Goal: Task Accomplishment & Management: Use online tool/utility

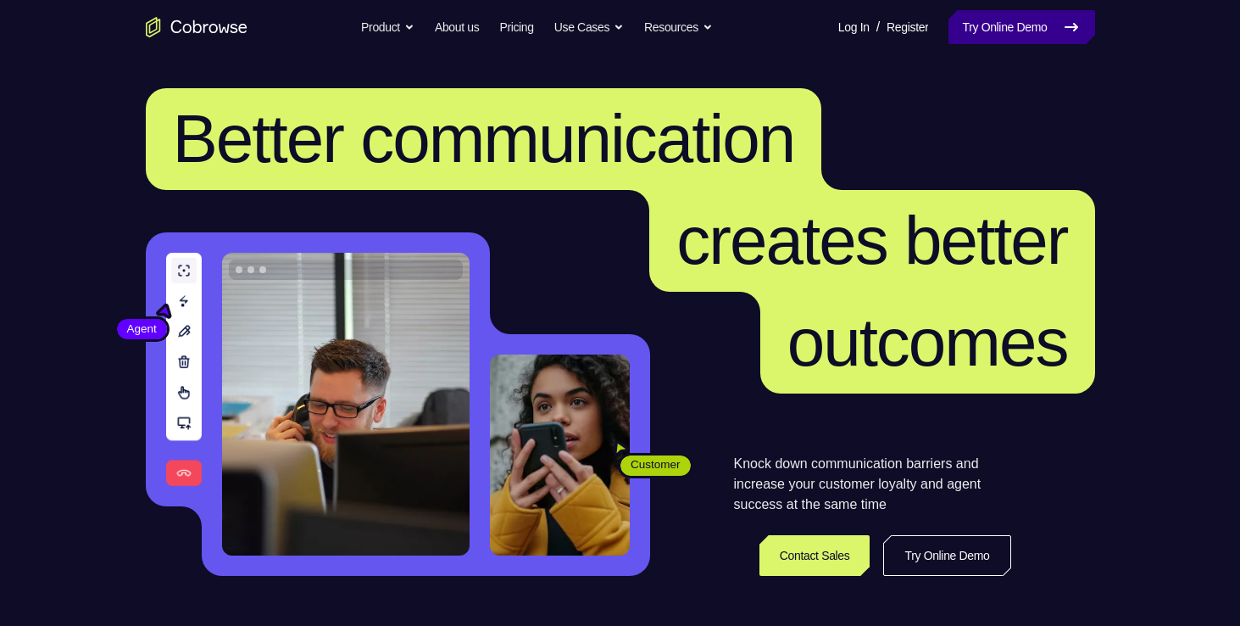
click at [1002, 34] on link "Try Online Demo" at bounding box center [1022, 27] width 146 height 34
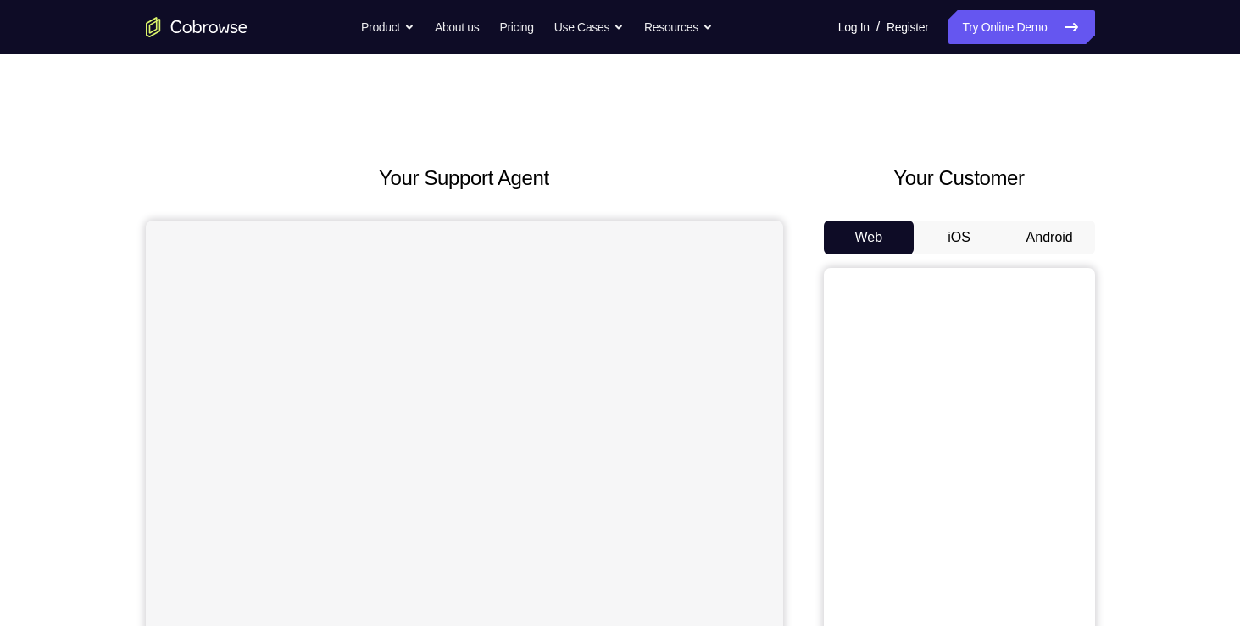
scroll to position [37, 0]
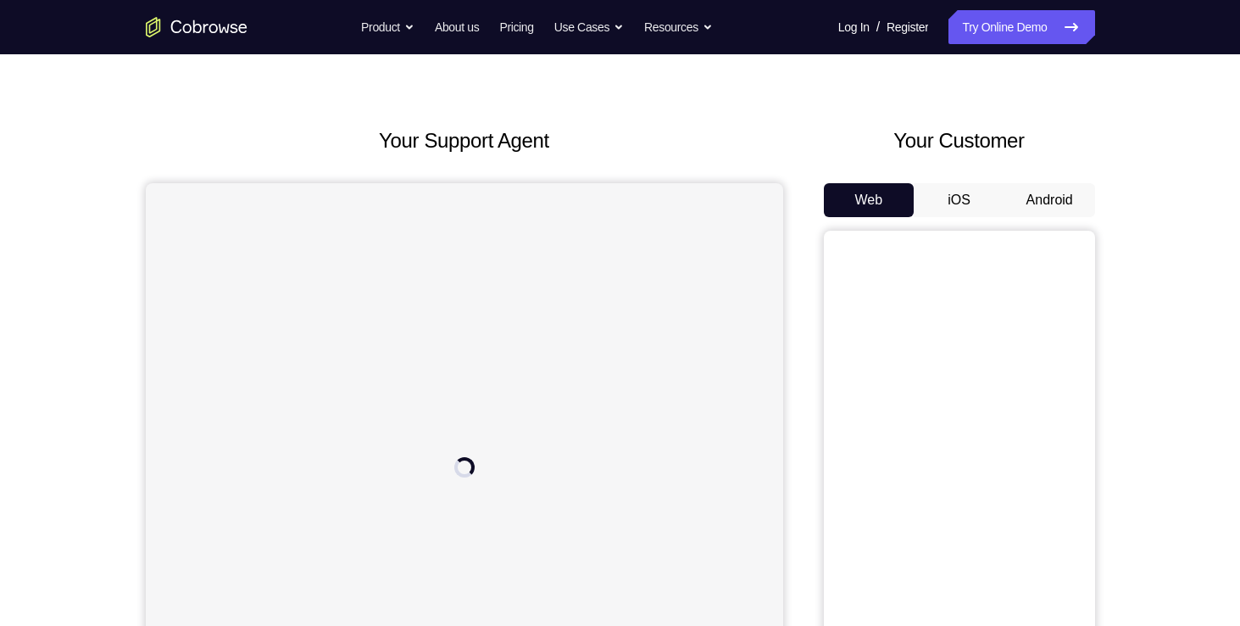
click at [1070, 197] on button "Android" at bounding box center [1050, 200] width 91 height 34
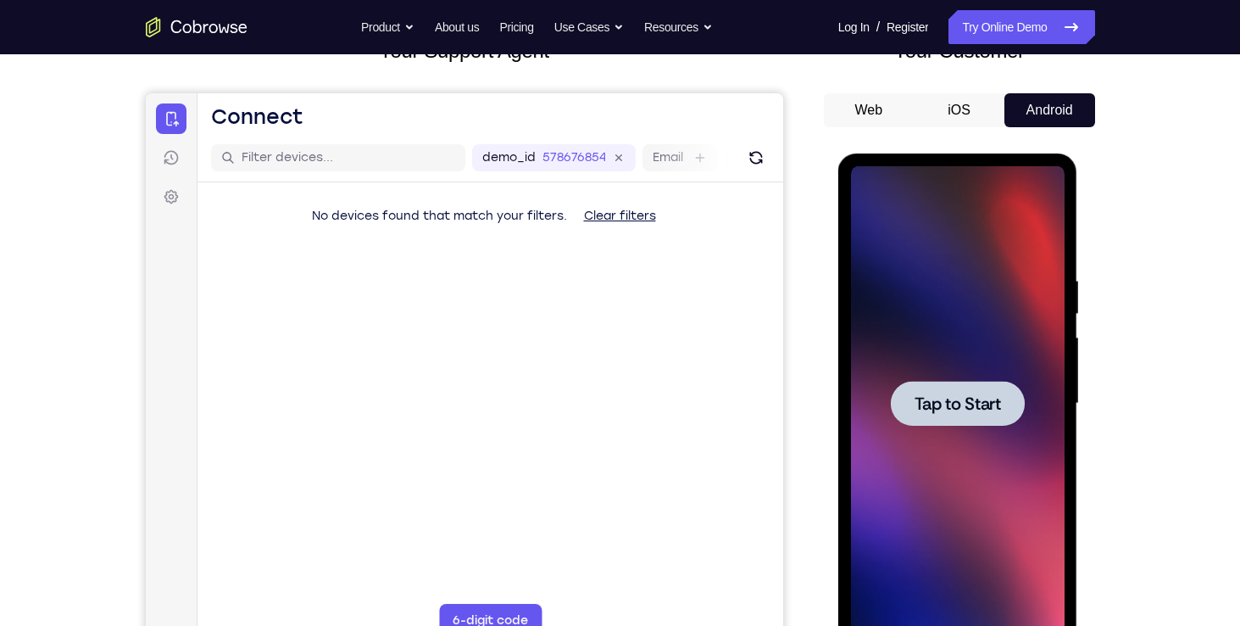
scroll to position [0, 0]
click at [923, 379] on div at bounding box center [958, 403] width 214 height 475
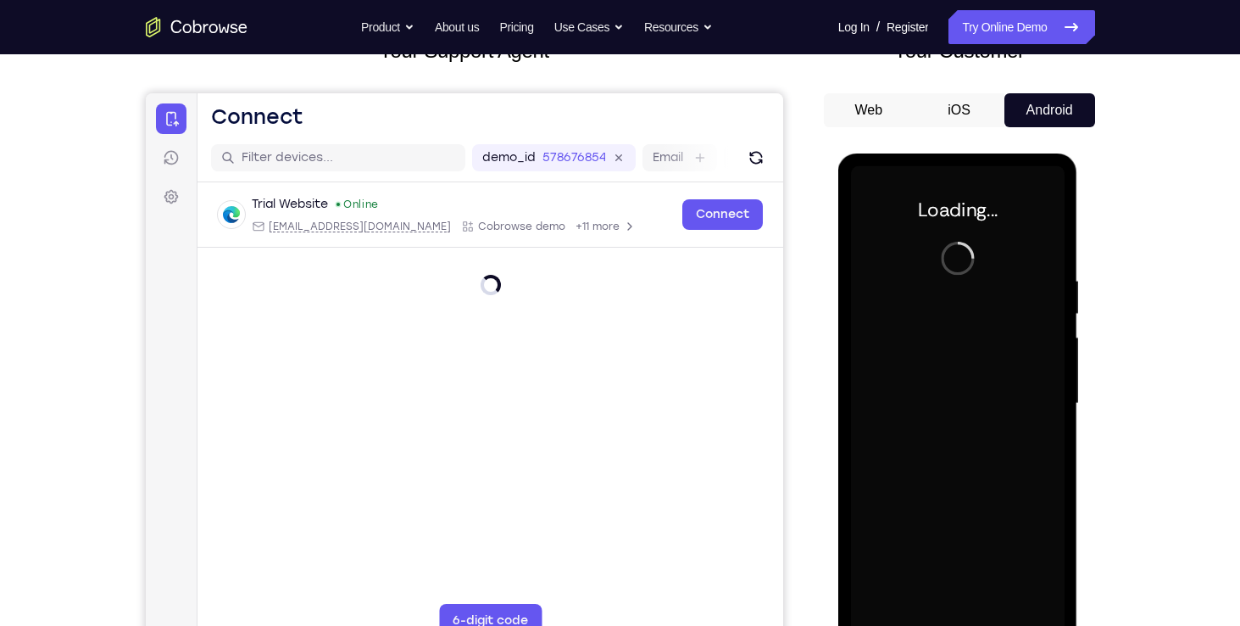
scroll to position [219, 0]
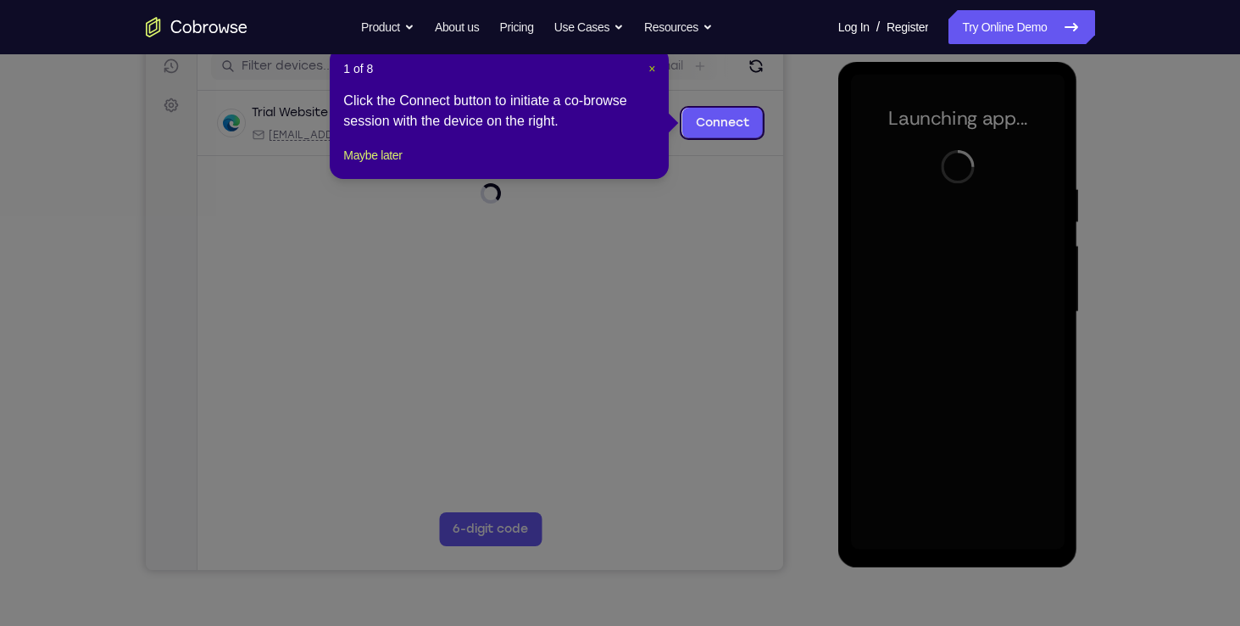
click at [655, 67] on span "×" at bounding box center [652, 69] width 7 height 14
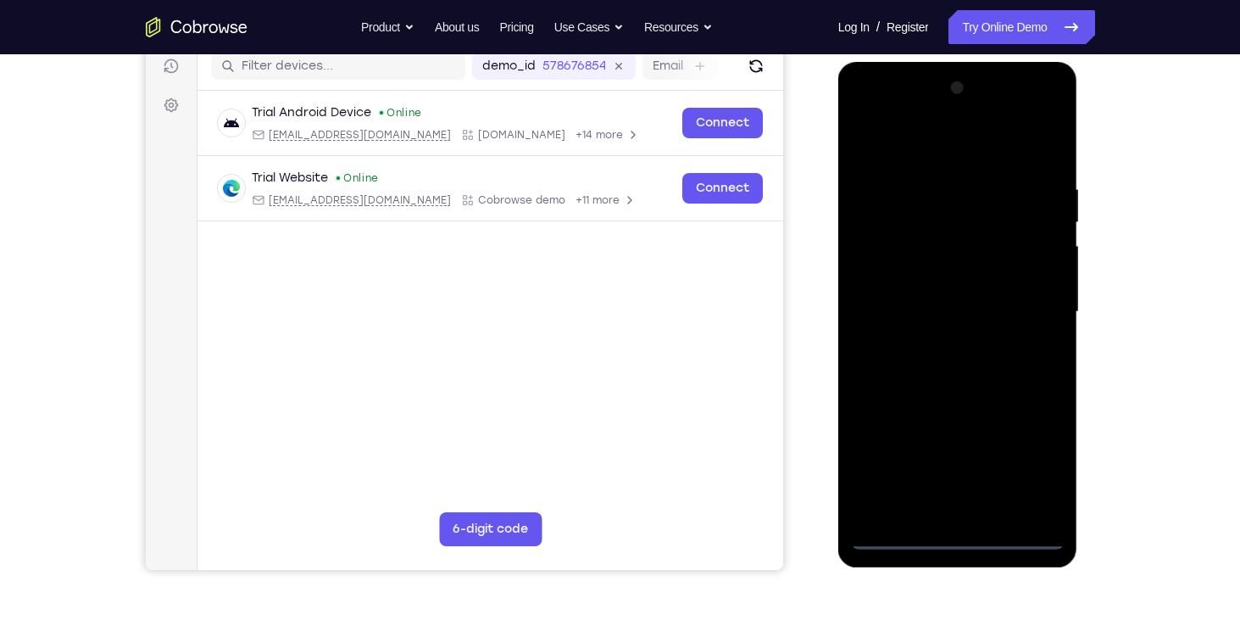
click at [957, 539] on div at bounding box center [958, 312] width 214 height 475
click at [1023, 470] on div at bounding box center [958, 312] width 214 height 475
click at [872, 107] on div at bounding box center [958, 312] width 214 height 475
click at [1032, 298] on div at bounding box center [958, 312] width 214 height 475
click at [972, 319] on div at bounding box center [958, 312] width 214 height 475
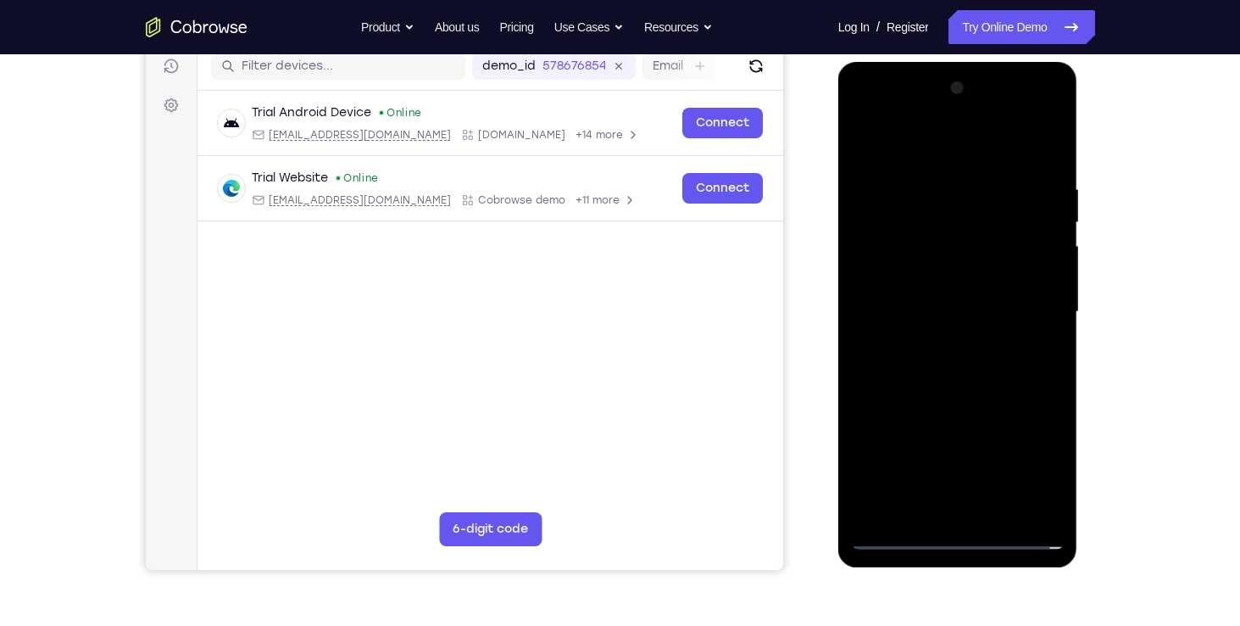
click at [979, 342] on div at bounding box center [958, 312] width 214 height 475
click at [896, 540] on div at bounding box center [958, 312] width 214 height 475
click at [944, 342] on div at bounding box center [958, 312] width 214 height 475
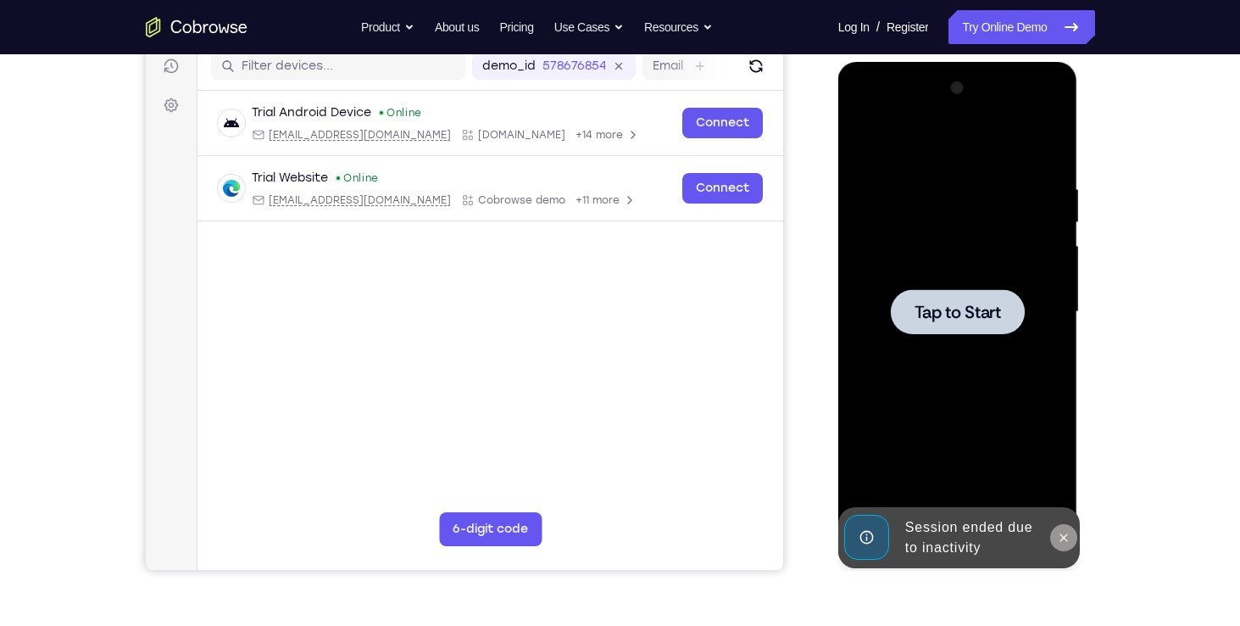
click at [1065, 533] on icon at bounding box center [1064, 538] width 14 height 14
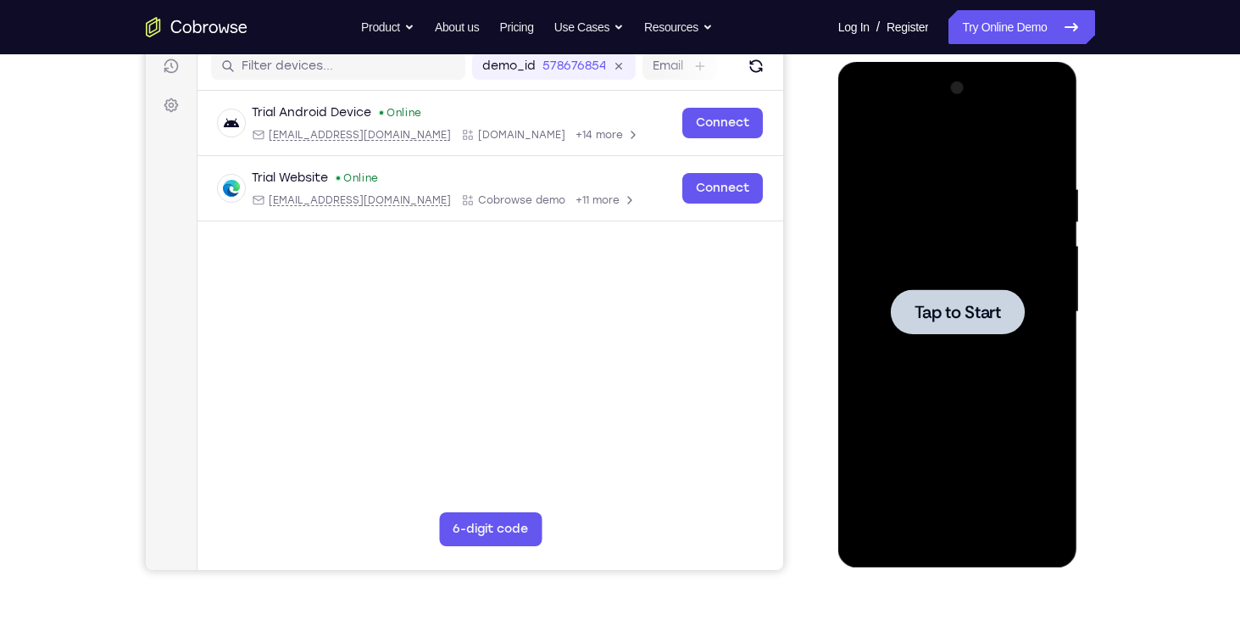
click at [961, 324] on div at bounding box center [958, 311] width 134 height 45
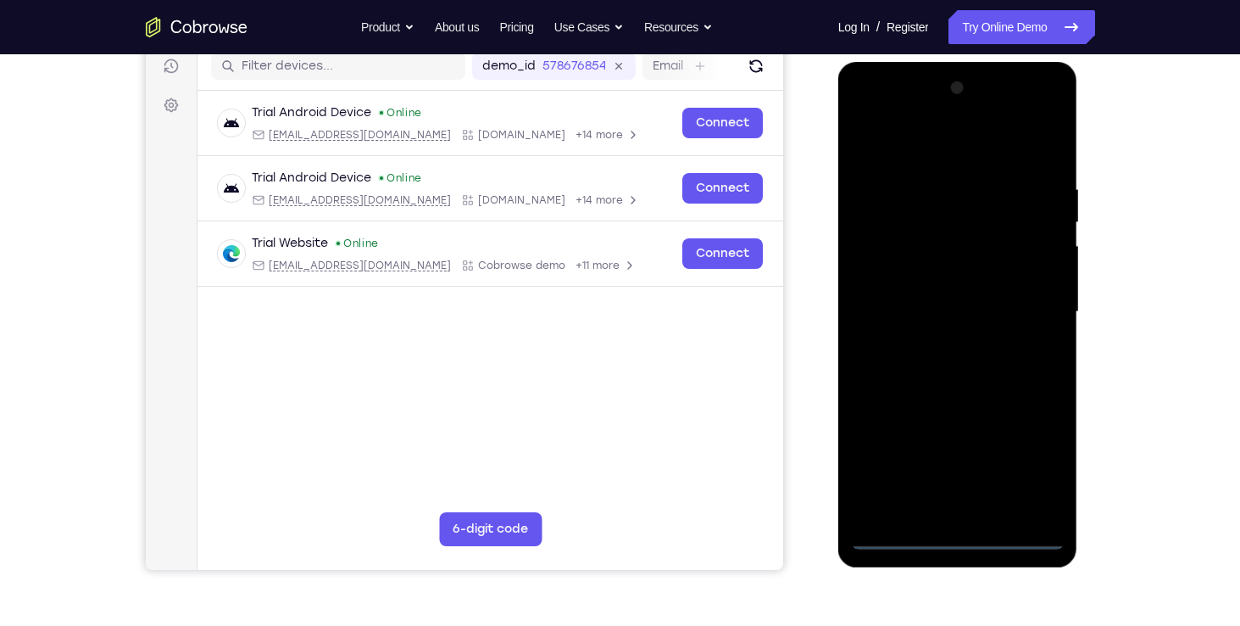
click at [967, 532] on div at bounding box center [958, 312] width 214 height 475
click at [1016, 543] on div at bounding box center [958, 312] width 214 height 475
click at [967, 360] on div at bounding box center [958, 312] width 214 height 475
click at [906, 536] on div at bounding box center [958, 312] width 214 height 475
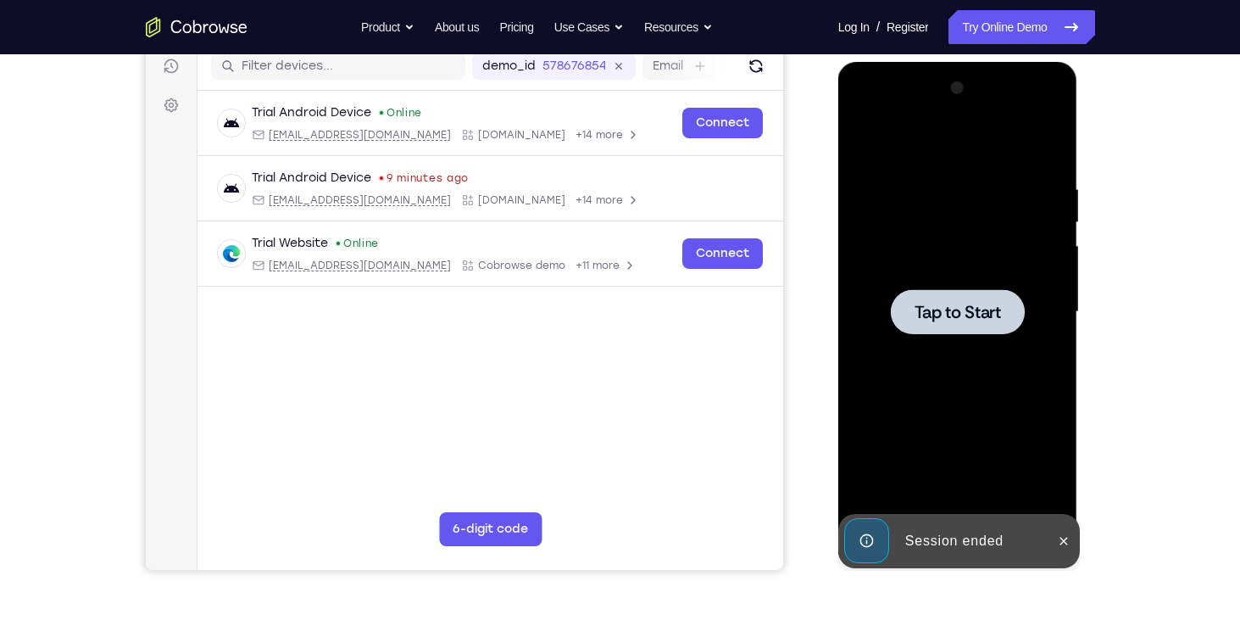
click at [938, 307] on span "Tap to Start" at bounding box center [958, 311] width 86 height 17
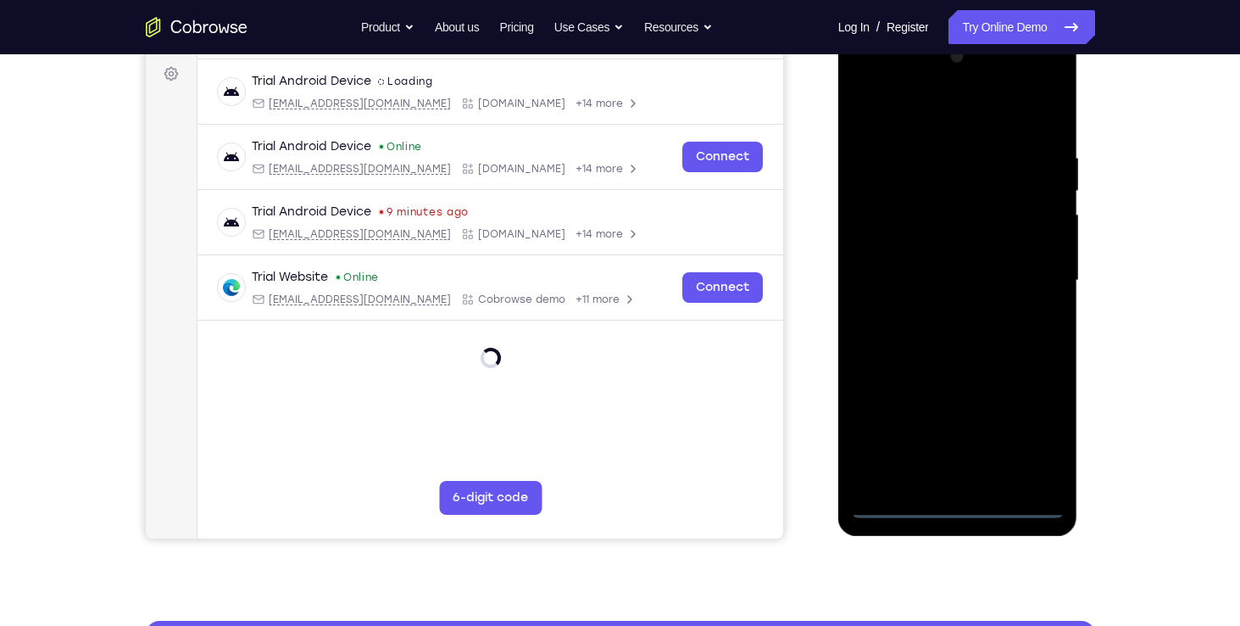
scroll to position [249, 0]
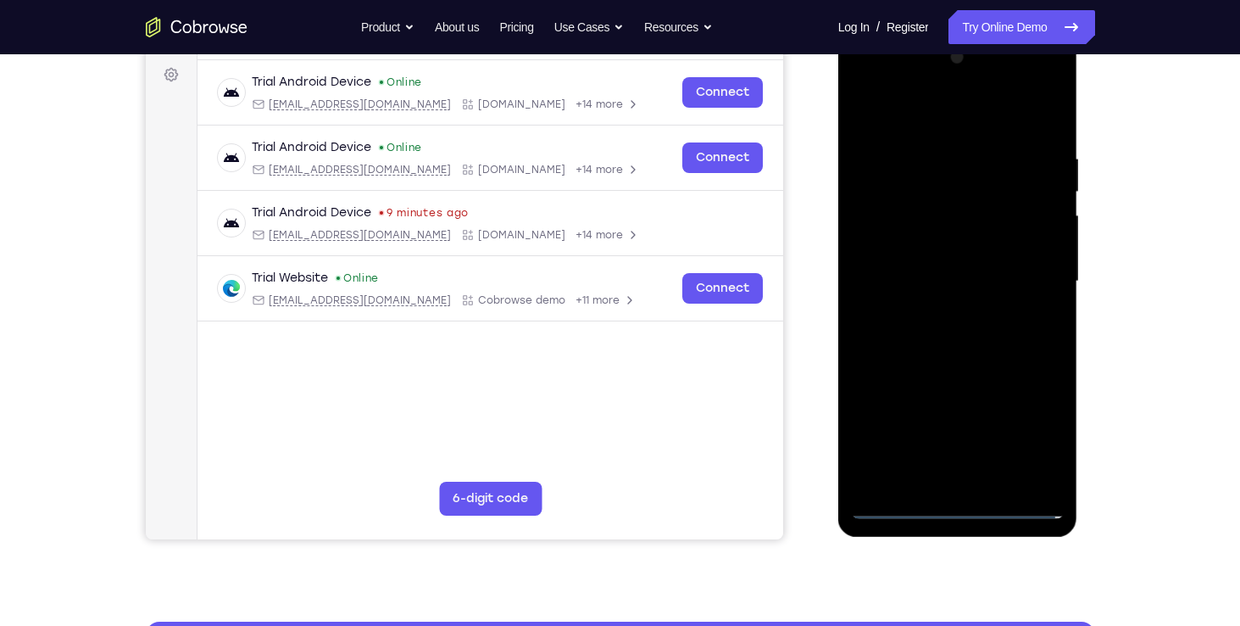
click at [964, 514] on div at bounding box center [958, 281] width 214 height 475
click at [1028, 434] on div at bounding box center [958, 281] width 214 height 475
click at [869, 83] on div at bounding box center [958, 281] width 214 height 475
click at [1038, 264] on div at bounding box center [958, 281] width 214 height 475
click at [943, 309] on div at bounding box center [958, 281] width 214 height 475
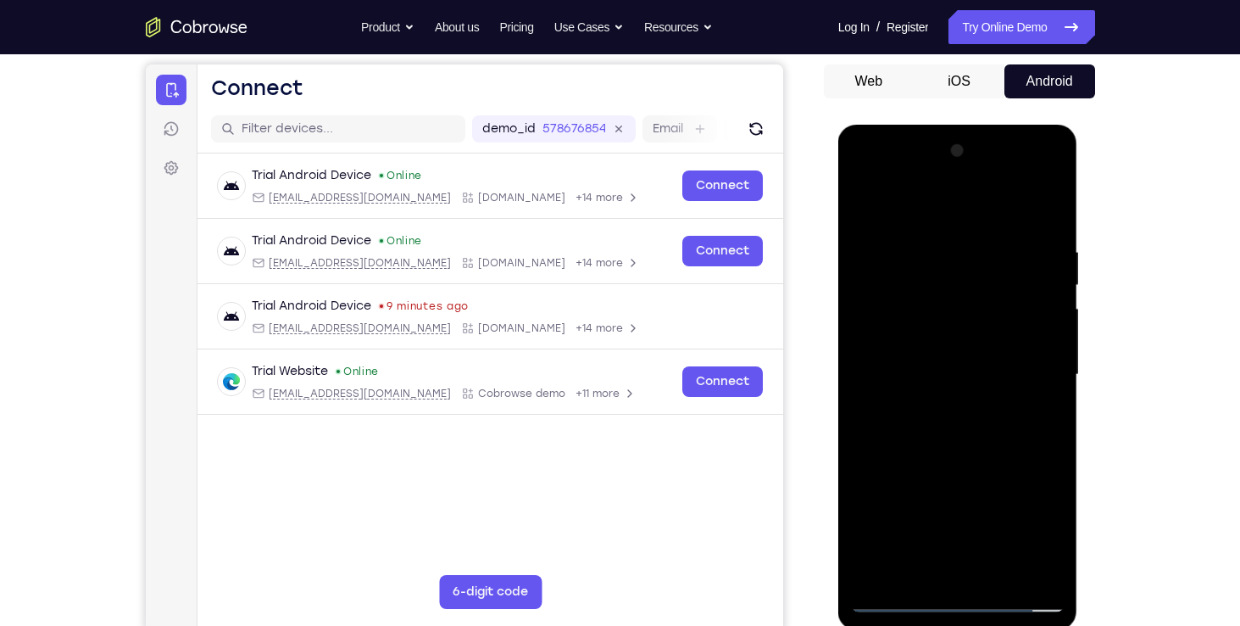
scroll to position [158, 0]
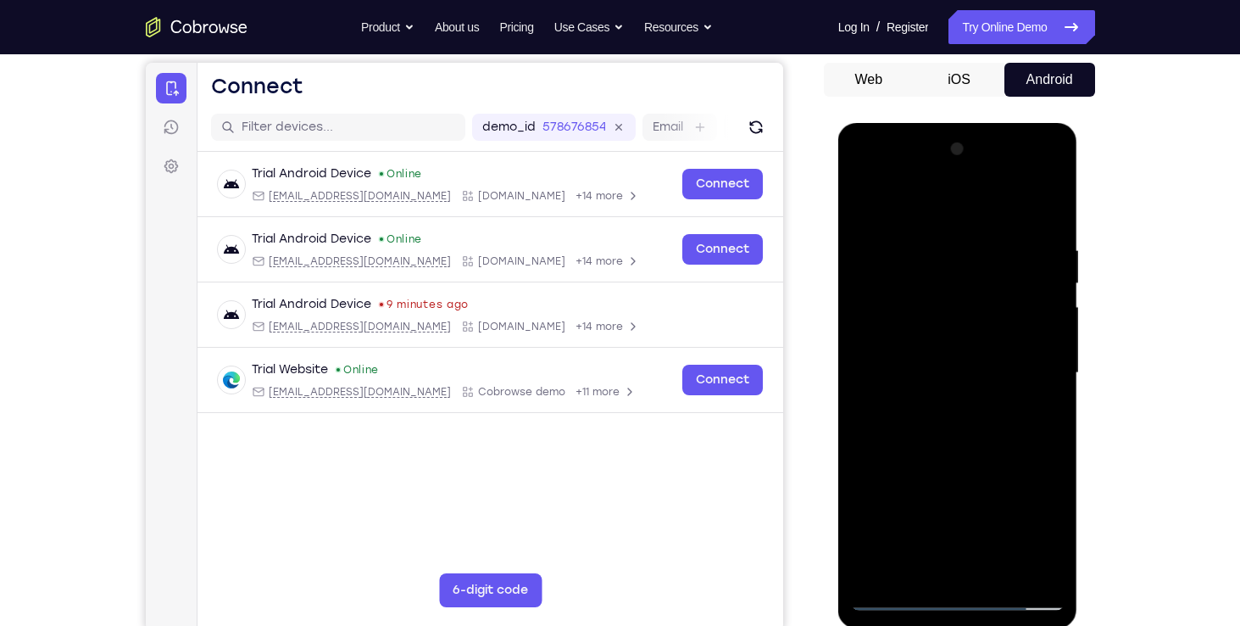
click at [964, 590] on div at bounding box center [958, 373] width 214 height 475
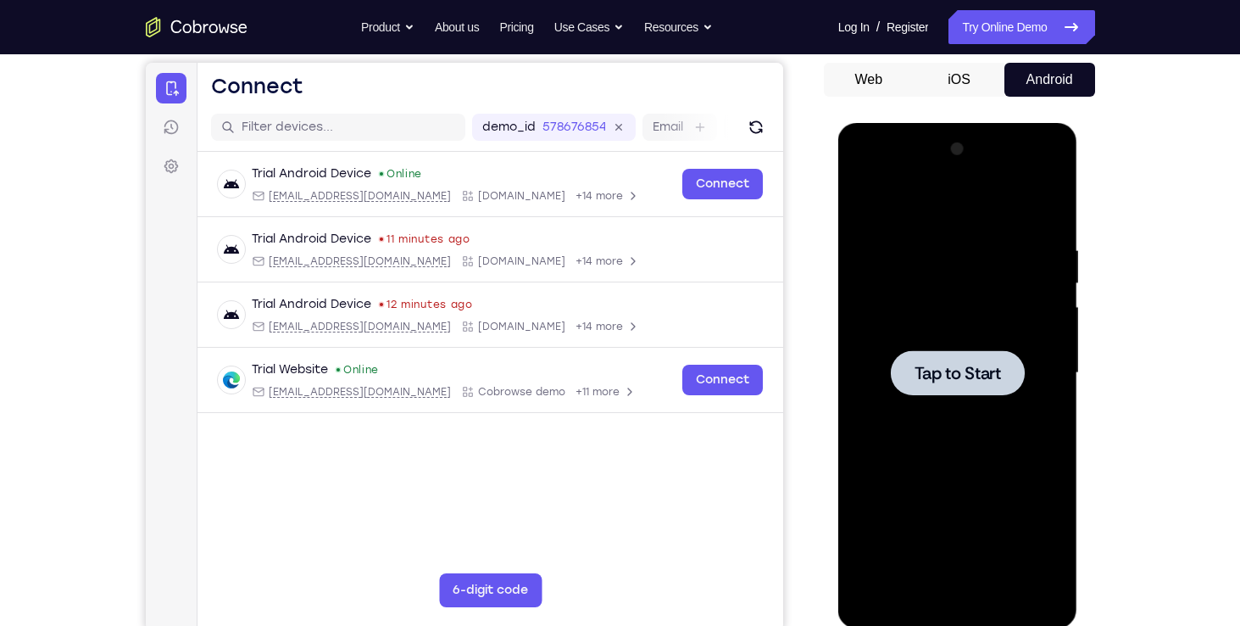
click at [967, 388] on div at bounding box center [958, 372] width 134 height 45
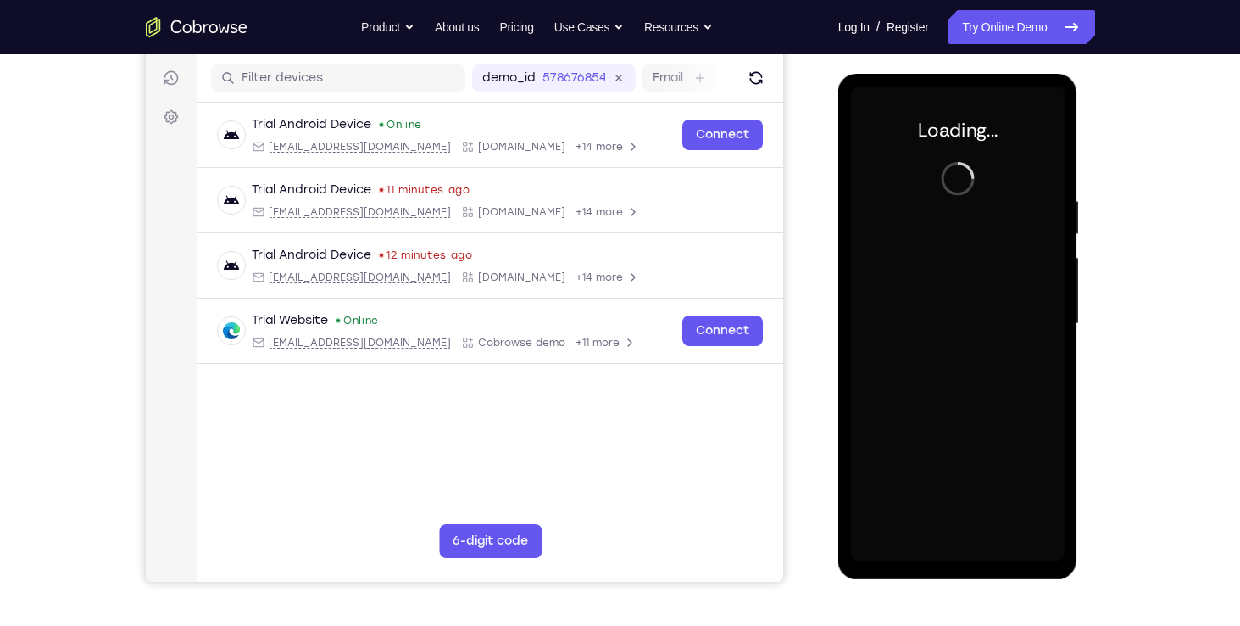
scroll to position [205, 0]
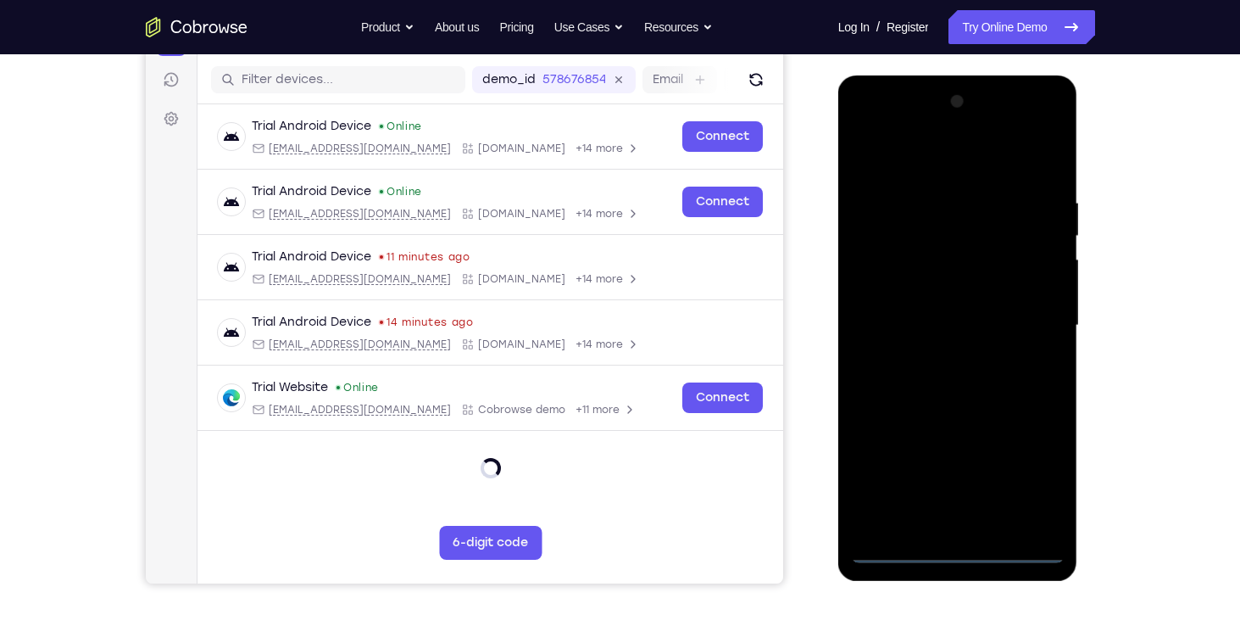
click at [905, 549] on div at bounding box center [958, 325] width 214 height 475
click at [897, 550] on div at bounding box center [958, 325] width 214 height 475
click at [1028, 479] on div at bounding box center [958, 325] width 214 height 475
click at [866, 131] on div at bounding box center [958, 325] width 214 height 475
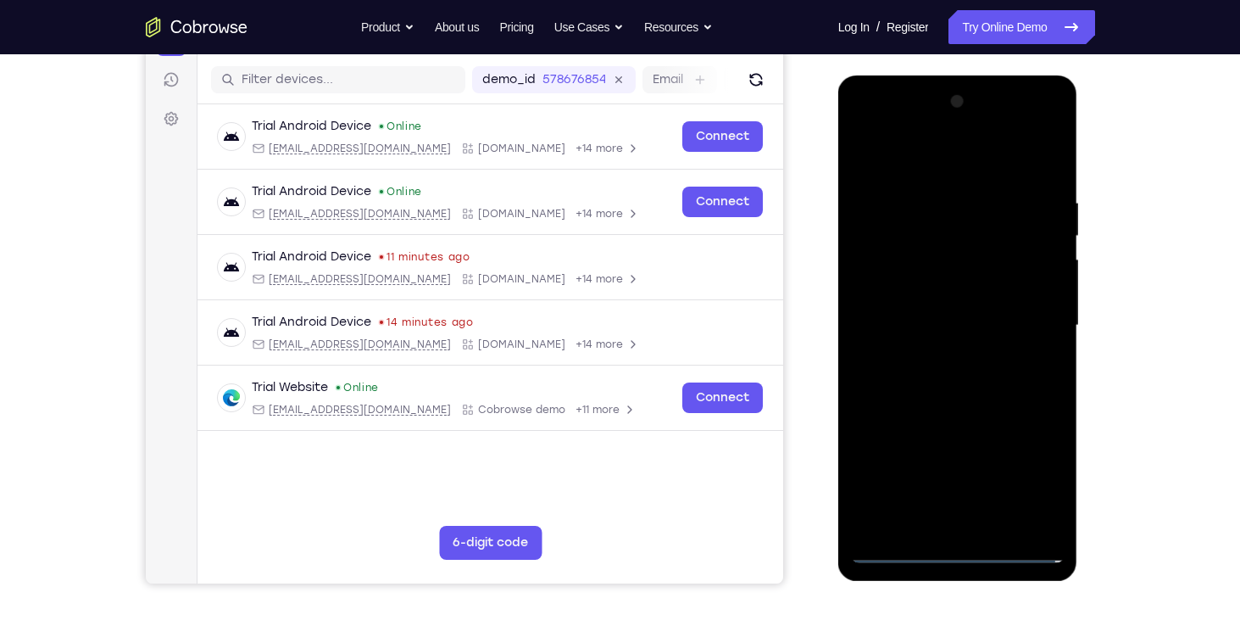
click at [1032, 315] on div at bounding box center [958, 325] width 214 height 475
click at [944, 359] on div at bounding box center [958, 325] width 214 height 475
click at [938, 312] on div at bounding box center [958, 325] width 214 height 475
click at [887, 294] on div at bounding box center [958, 325] width 214 height 475
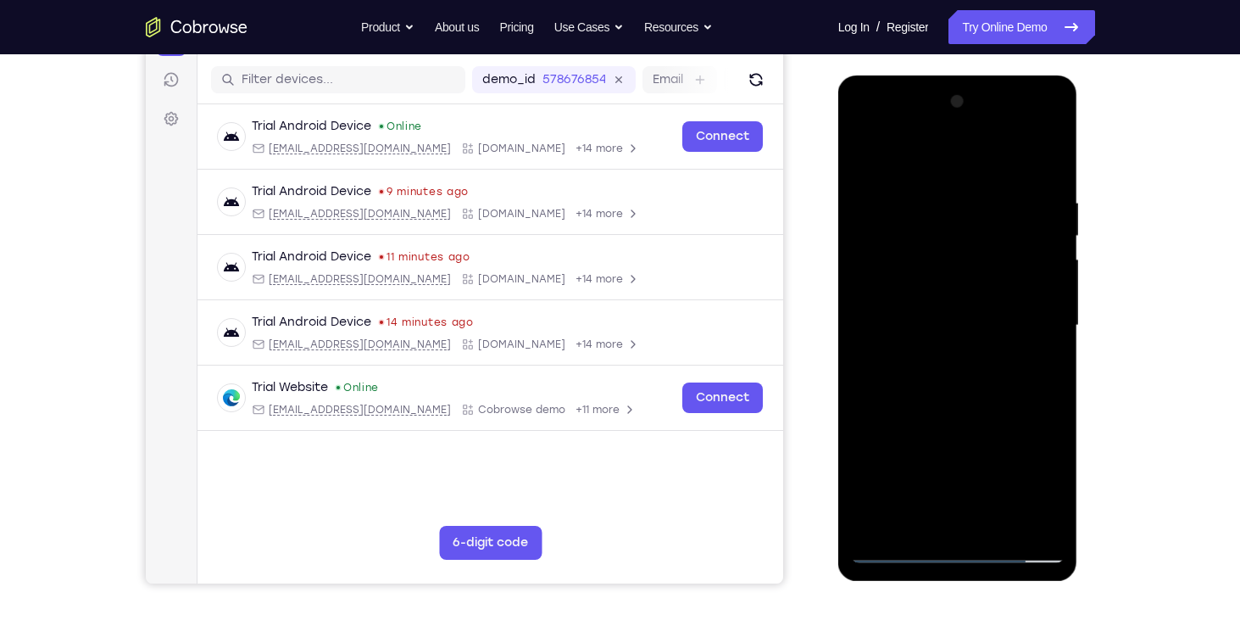
click at [975, 319] on div at bounding box center [958, 325] width 214 height 475
click at [943, 381] on div at bounding box center [958, 325] width 214 height 475
click at [945, 268] on div at bounding box center [958, 325] width 214 height 475
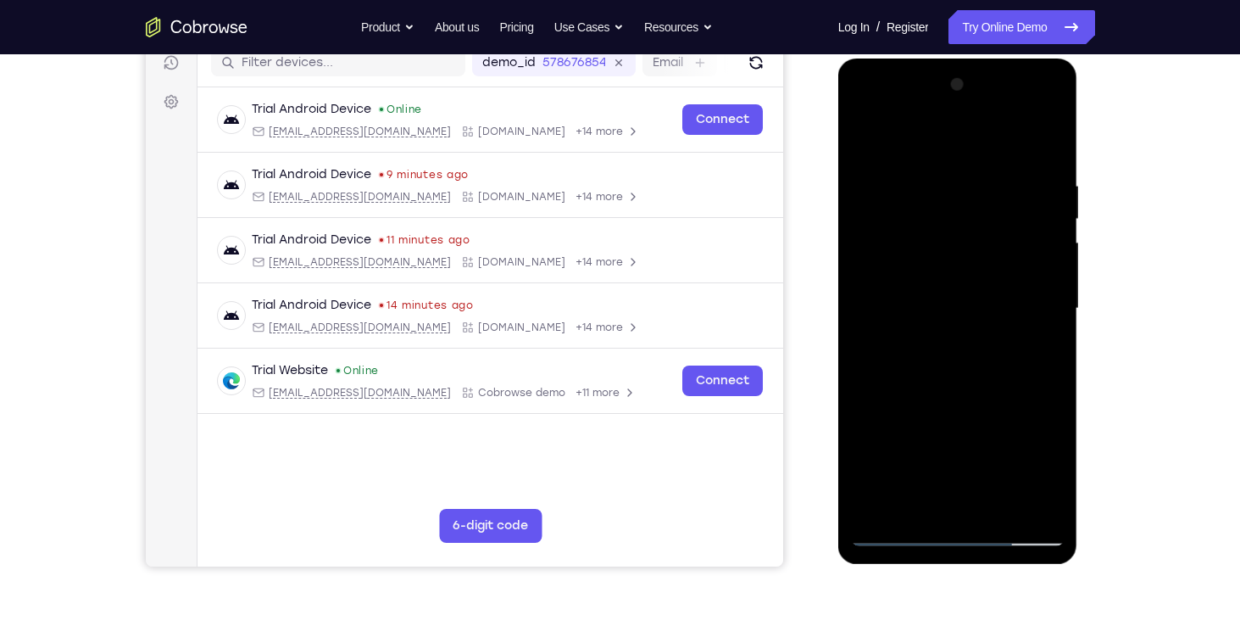
scroll to position [231, 0]
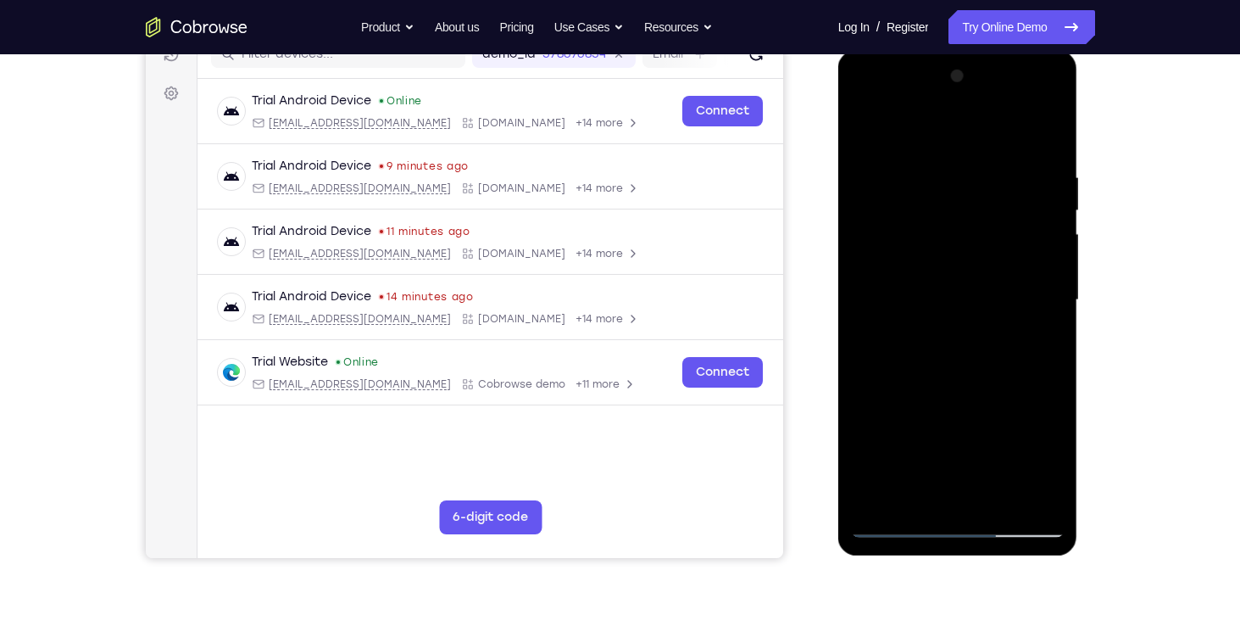
drag, startPoint x: 893, startPoint y: 315, endPoint x: 881, endPoint y: 313, distance: 12.0
click at [881, 313] on div at bounding box center [958, 300] width 214 height 475
click at [933, 470] on div at bounding box center [958, 300] width 214 height 475
click at [942, 504] on div at bounding box center [958, 300] width 214 height 475
click at [981, 437] on div at bounding box center [958, 300] width 214 height 475
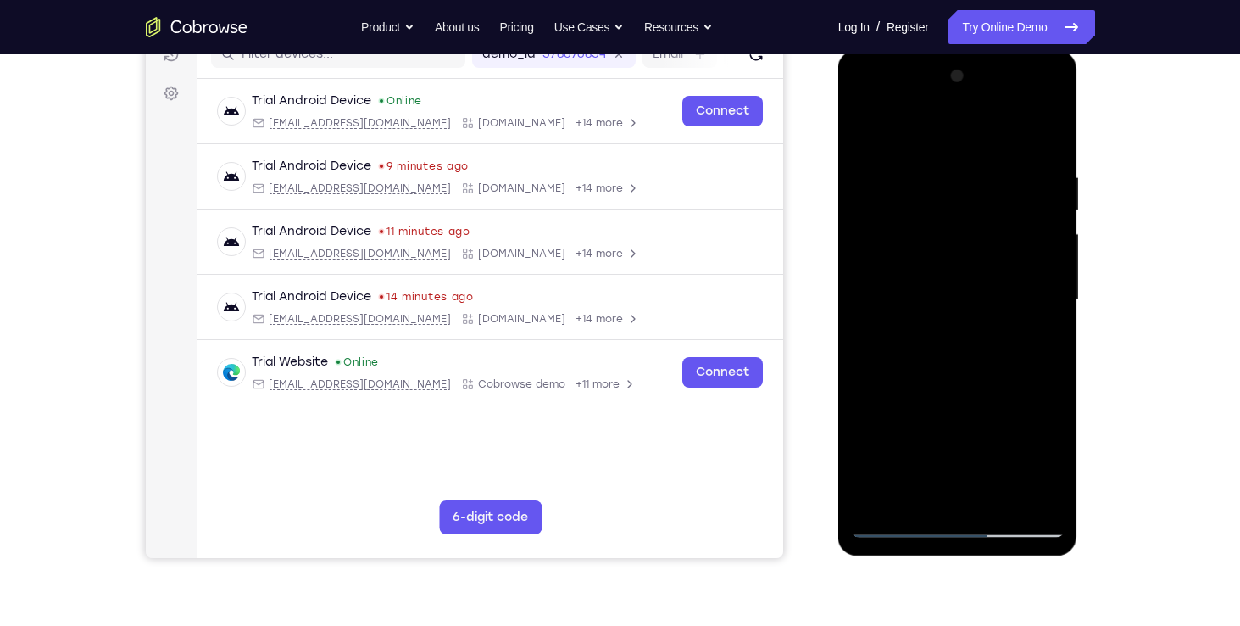
click at [981, 470] on div at bounding box center [958, 300] width 214 height 475
click at [883, 409] on div at bounding box center [958, 300] width 214 height 475
click at [1036, 495] on div at bounding box center [958, 300] width 214 height 475
click at [1029, 497] on div at bounding box center [958, 300] width 214 height 475
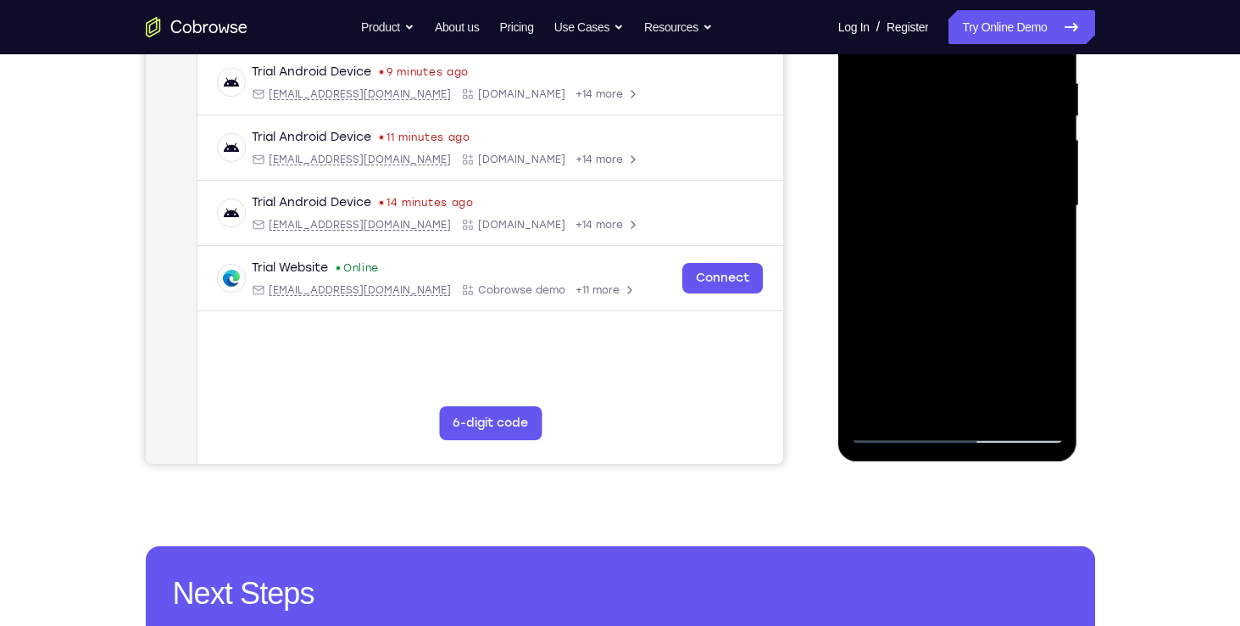
scroll to position [324, 0]
drag, startPoint x: 1029, startPoint y: 404, endPoint x: 934, endPoint y: 241, distance: 188.4
click at [934, 241] on div at bounding box center [958, 206] width 214 height 475
click at [944, 299] on div at bounding box center [958, 206] width 214 height 475
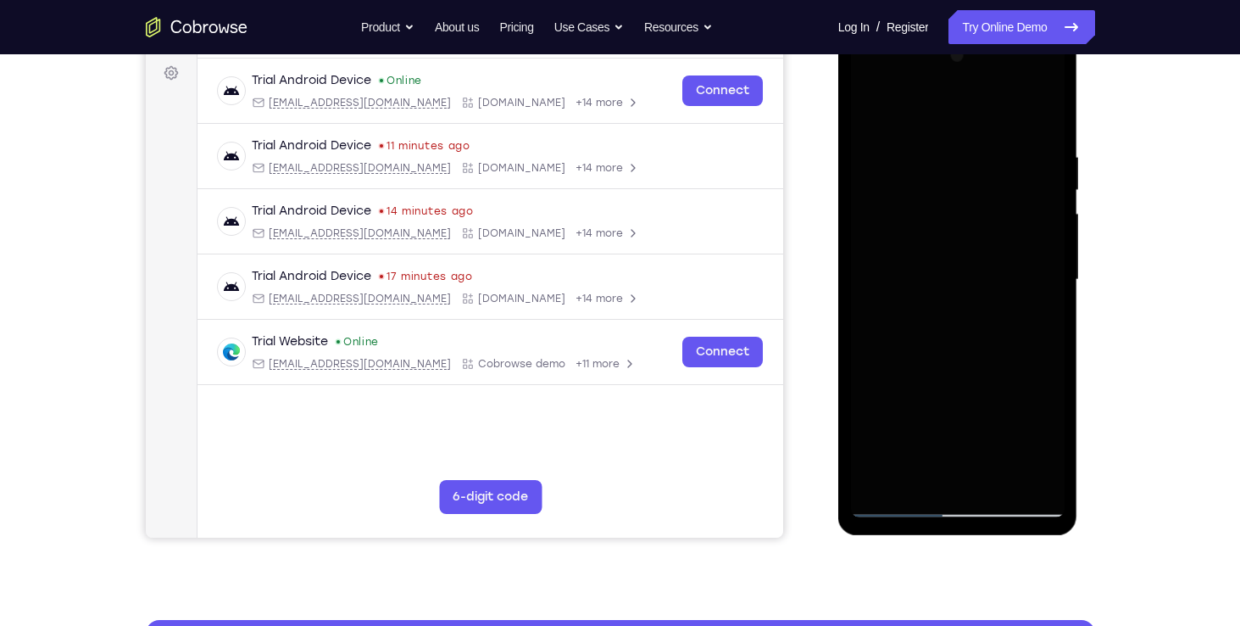
scroll to position [249, 0]
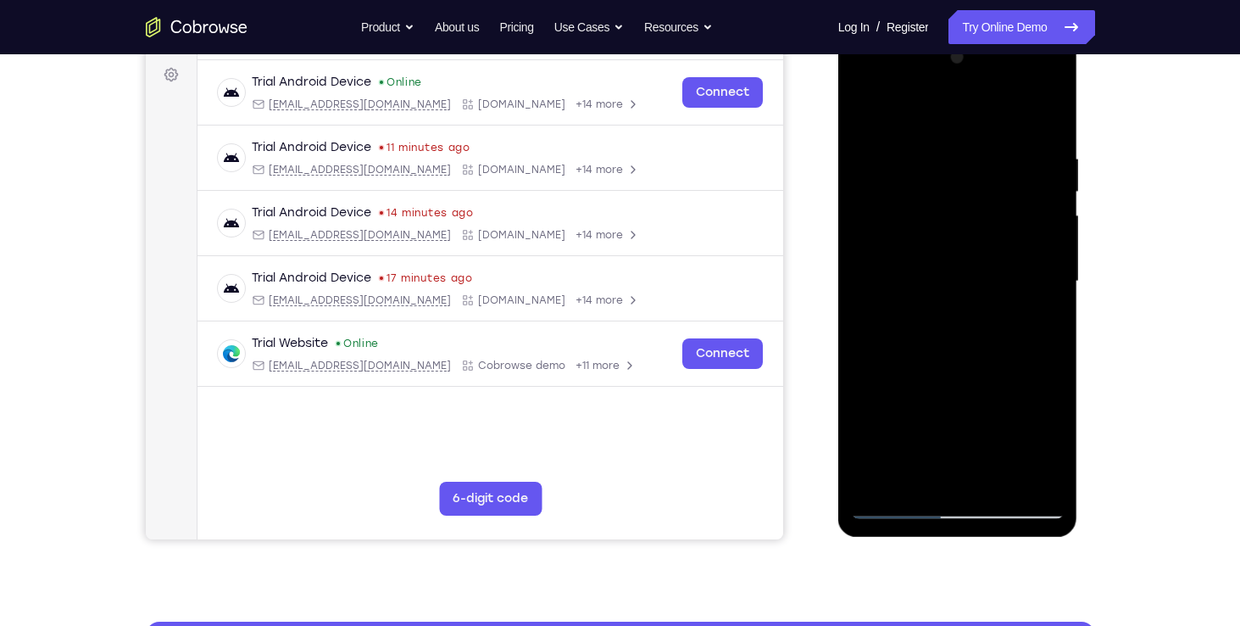
click at [1050, 119] on div at bounding box center [958, 281] width 214 height 475
click at [1048, 128] on div at bounding box center [958, 281] width 214 height 475
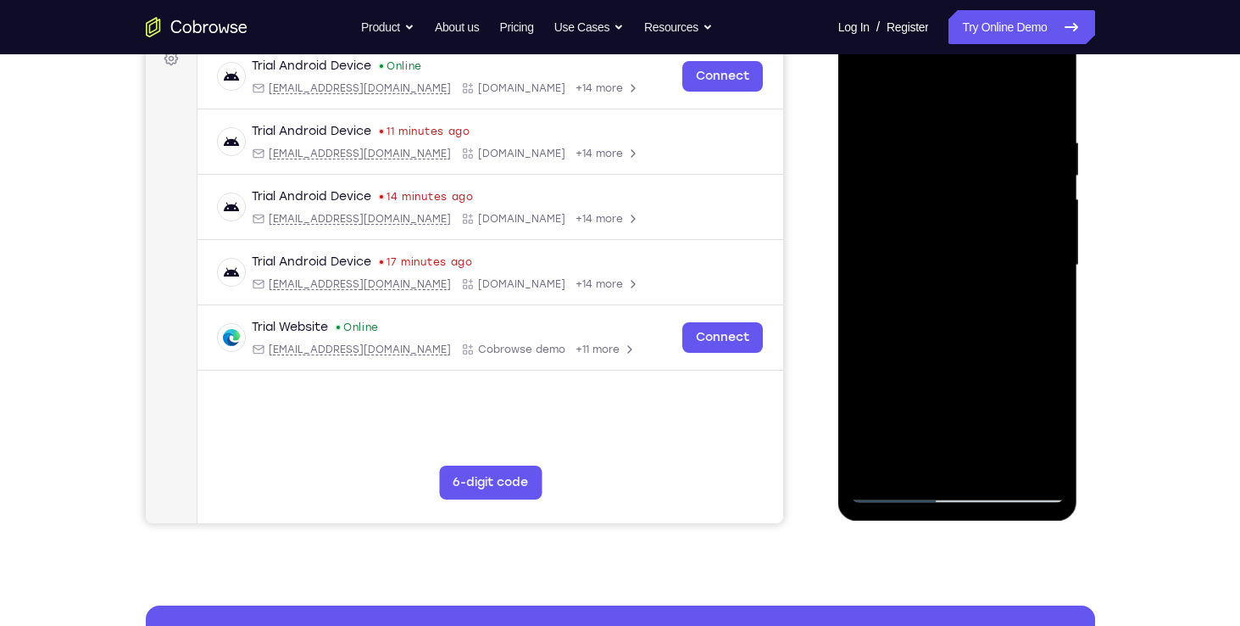
scroll to position [268, 0]
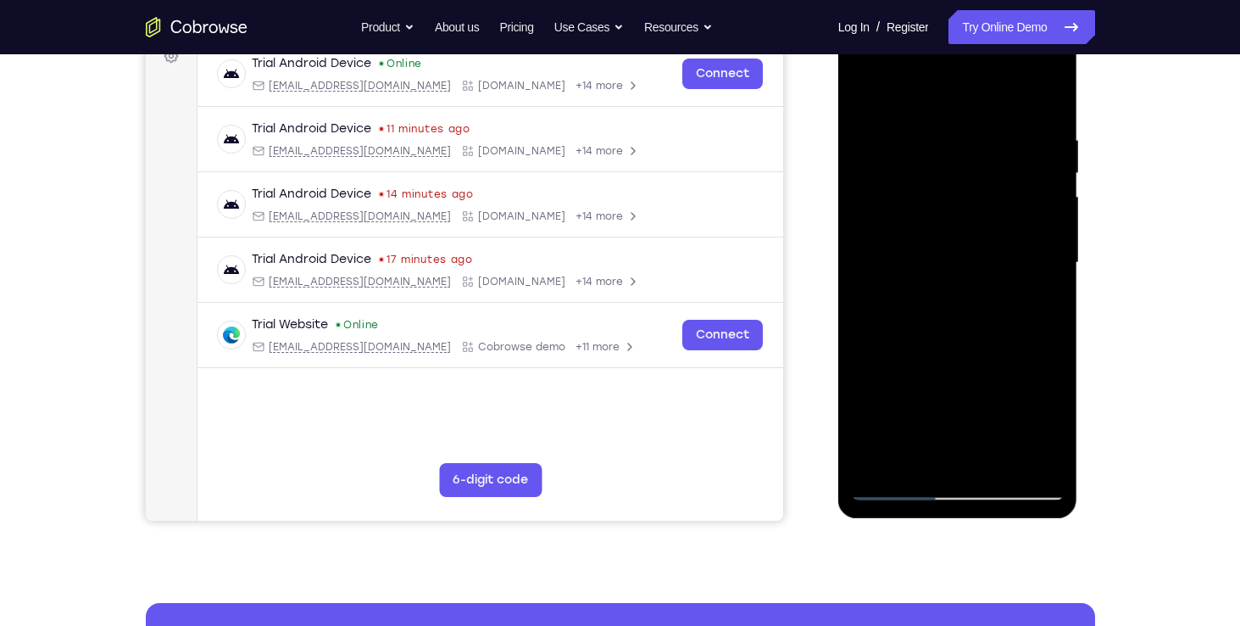
click at [975, 276] on div at bounding box center [958, 262] width 214 height 475
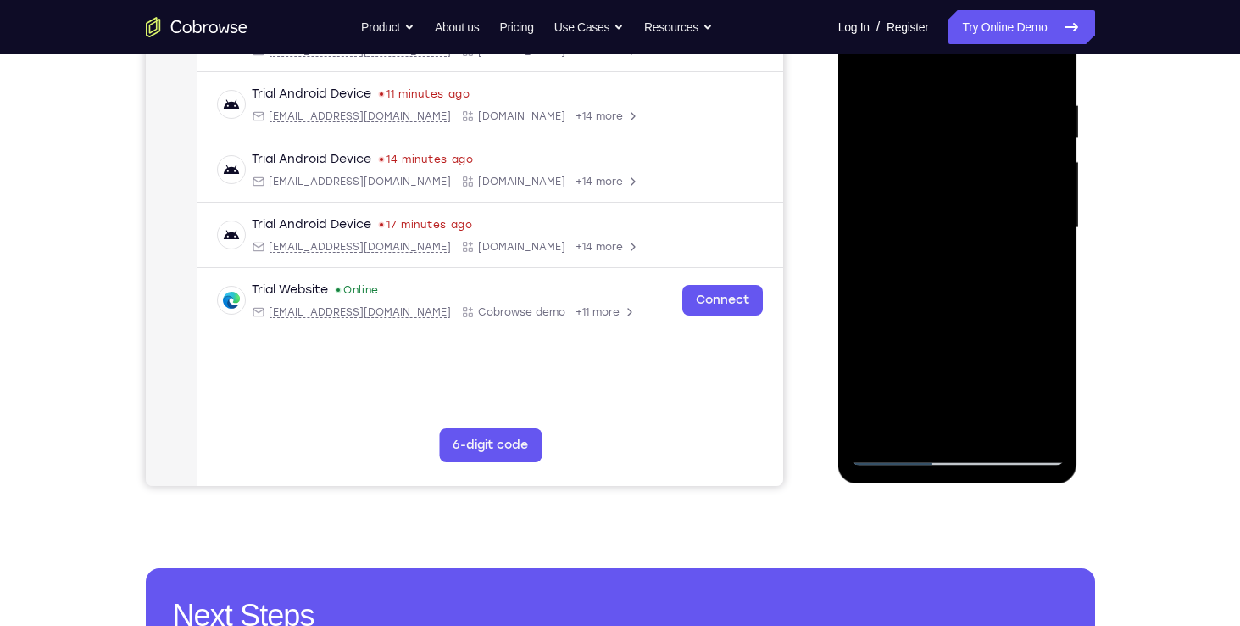
click at [1006, 353] on div at bounding box center [958, 228] width 214 height 475
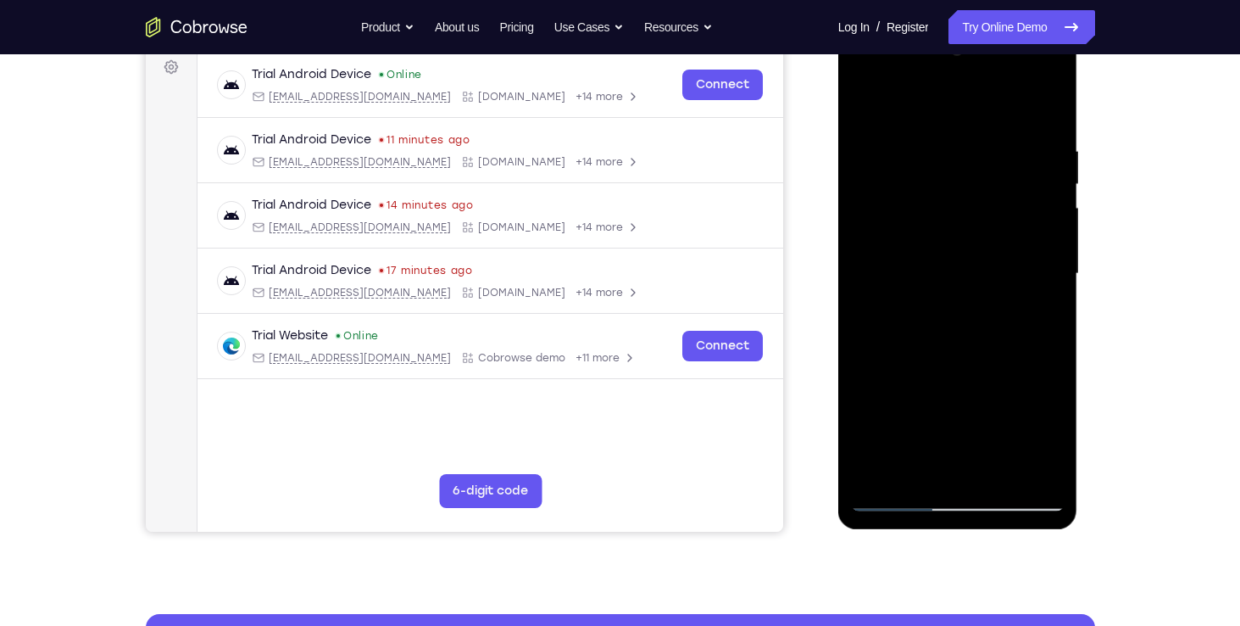
scroll to position [253, 0]
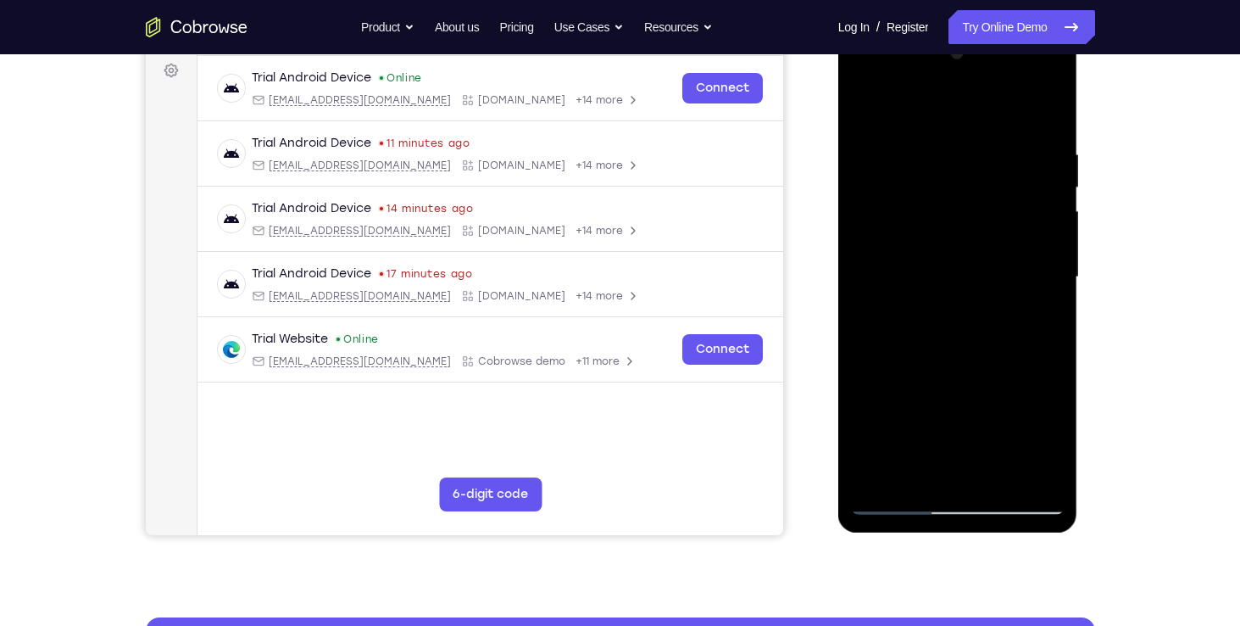
click at [1006, 353] on div at bounding box center [958, 277] width 214 height 475
click at [972, 207] on div at bounding box center [958, 277] width 214 height 475
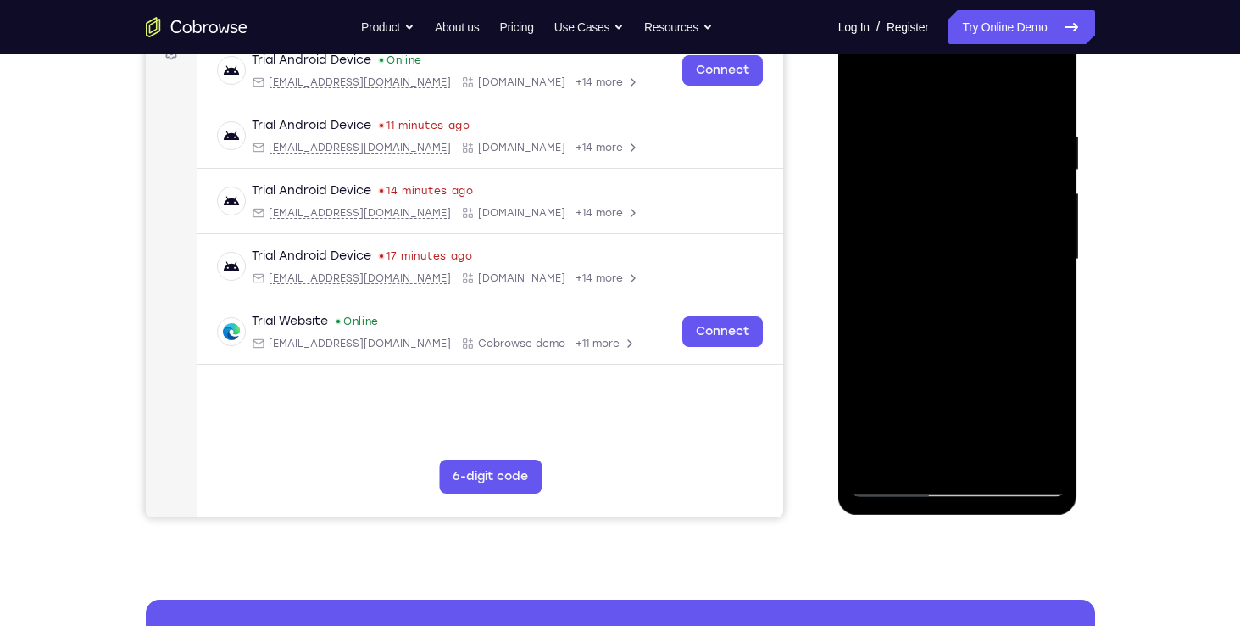
click at [972, 207] on div at bounding box center [958, 259] width 214 height 475
drag, startPoint x: 972, startPoint y: 189, endPoint x: 972, endPoint y: 207, distance: 17.8
click at [972, 207] on div at bounding box center [958, 259] width 214 height 475
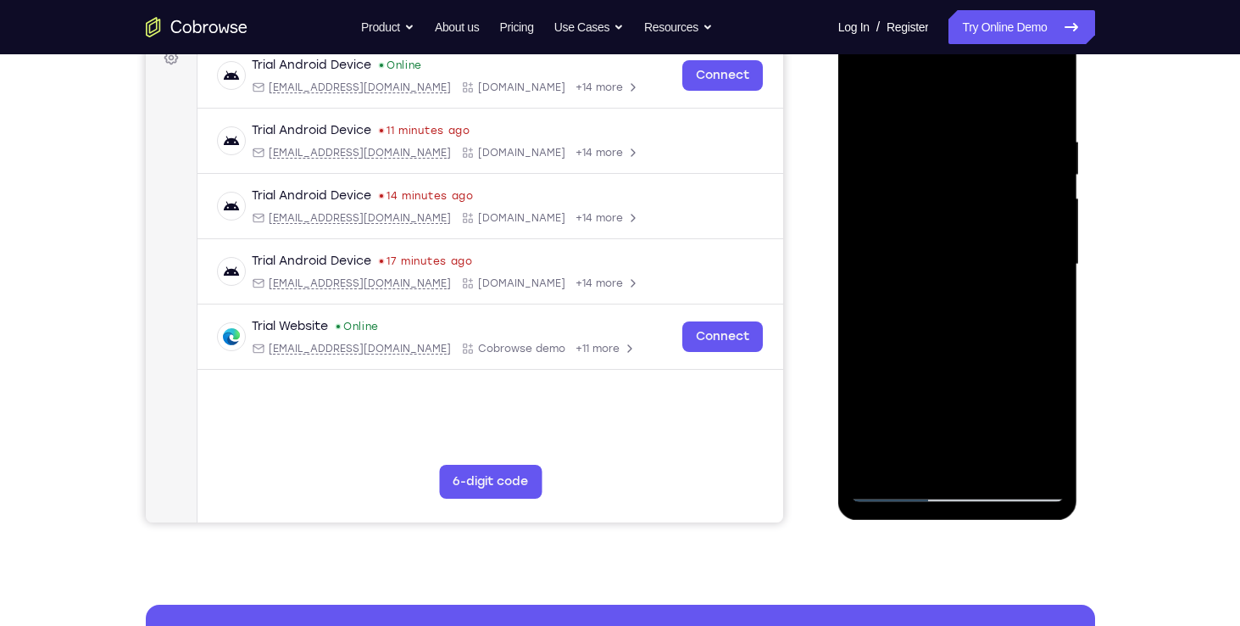
scroll to position [264, 0]
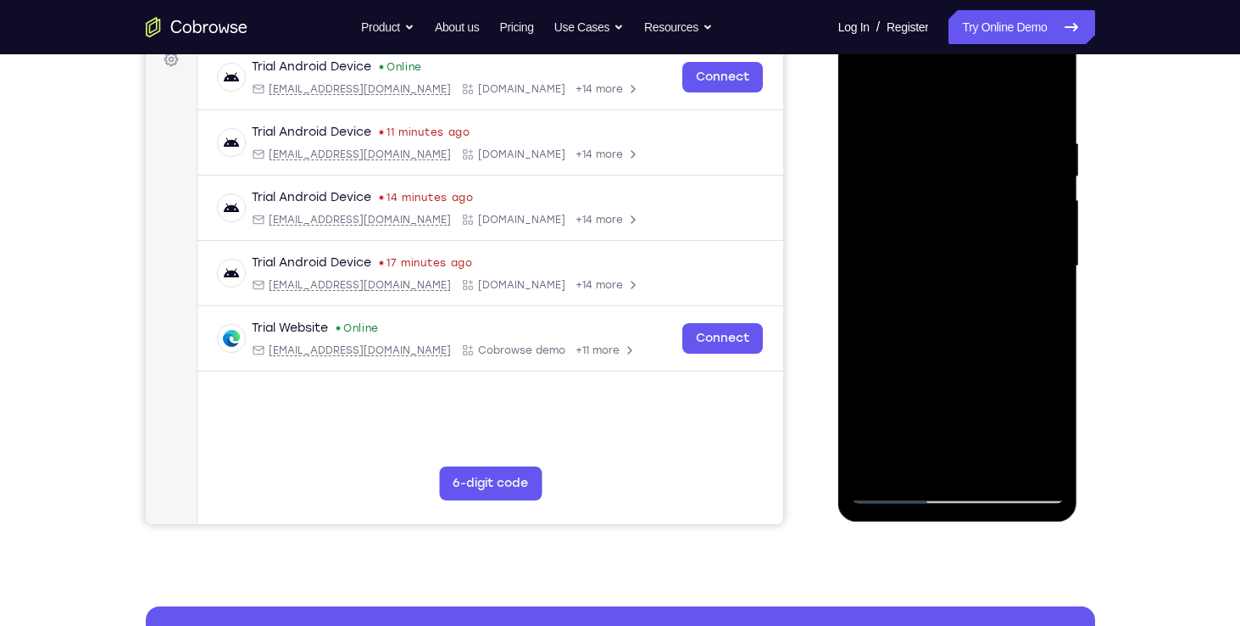
drag, startPoint x: 972, startPoint y: 214, endPoint x: 977, endPoint y: 226, distance: 14.0
click at [977, 226] on div at bounding box center [958, 266] width 214 height 475
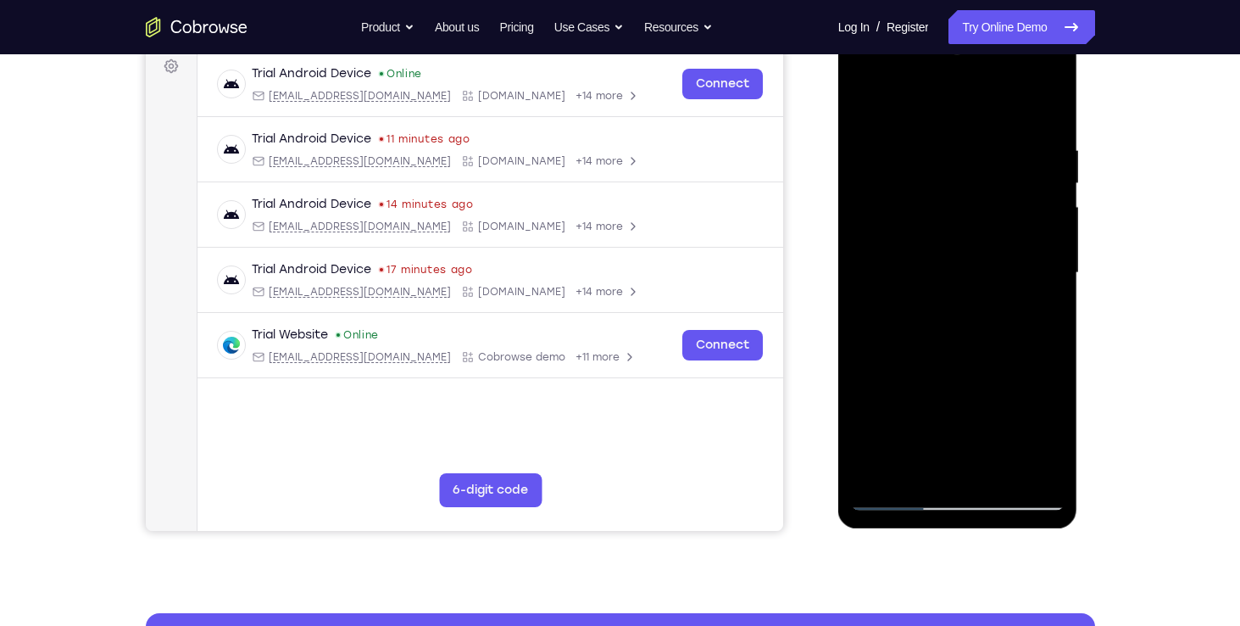
scroll to position [258, 0]
click at [901, 499] on div at bounding box center [958, 273] width 214 height 475
click at [862, 419] on div at bounding box center [958, 273] width 214 height 475
click at [870, 418] on div at bounding box center [958, 273] width 214 height 475
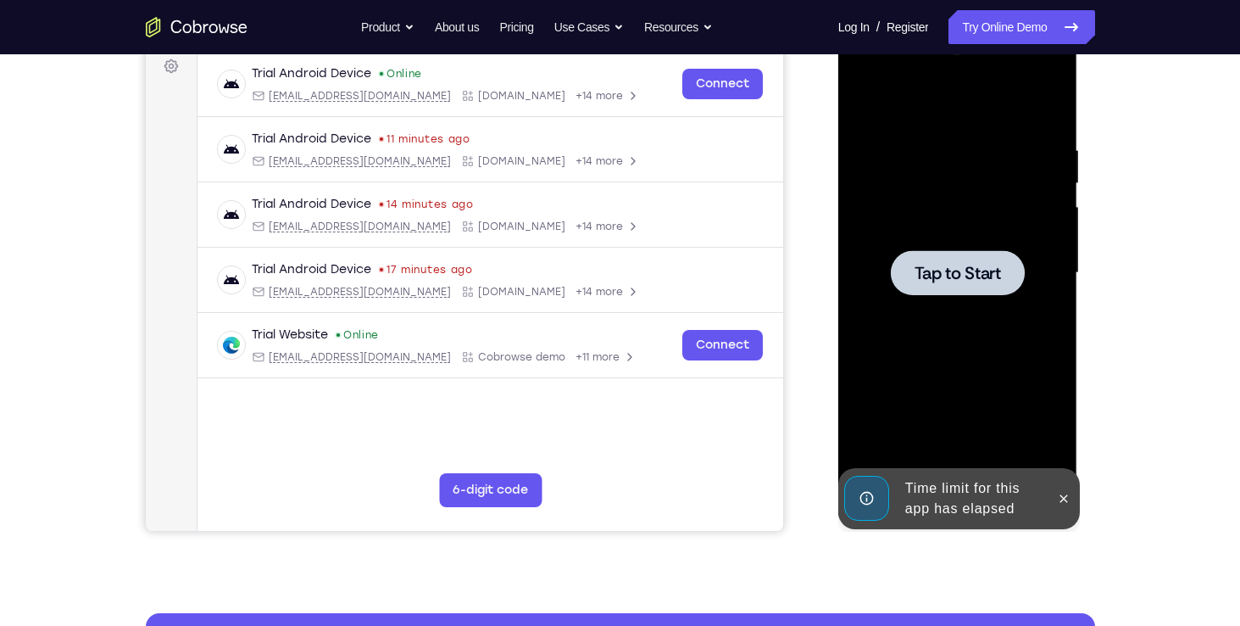
click at [954, 284] on div at bounding box center [958, 272] width 134 height 45
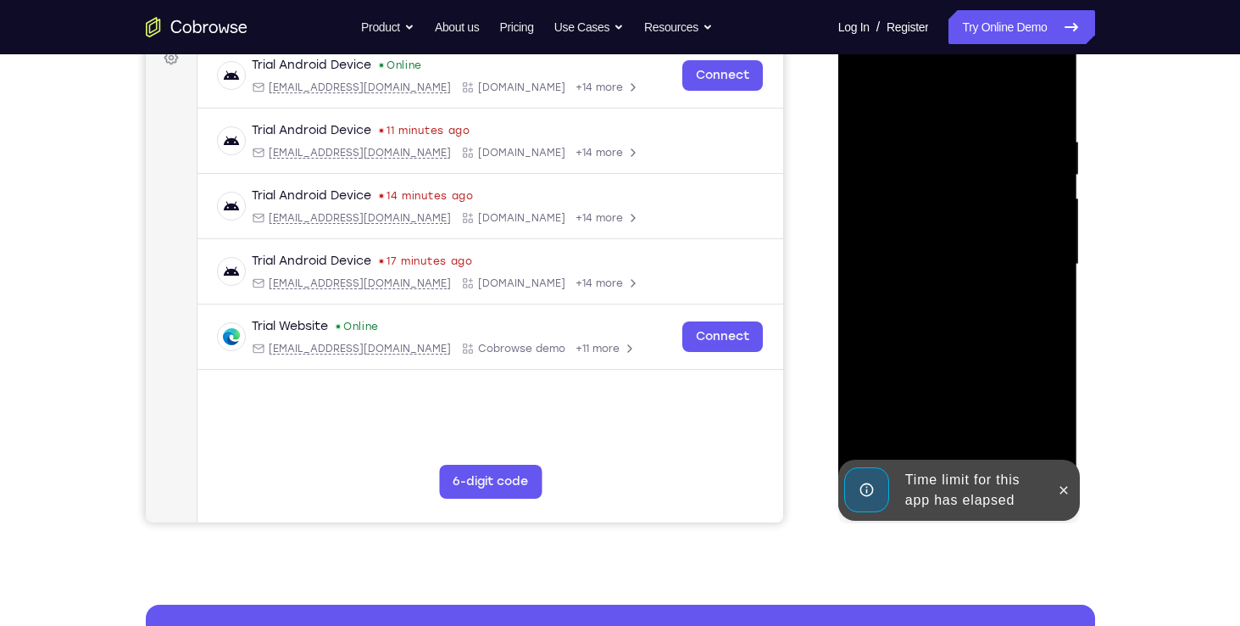
scroll to position [267, 0]
click at [1066, 483] on icon at bounding box center [1064, 489] width 14 height 14
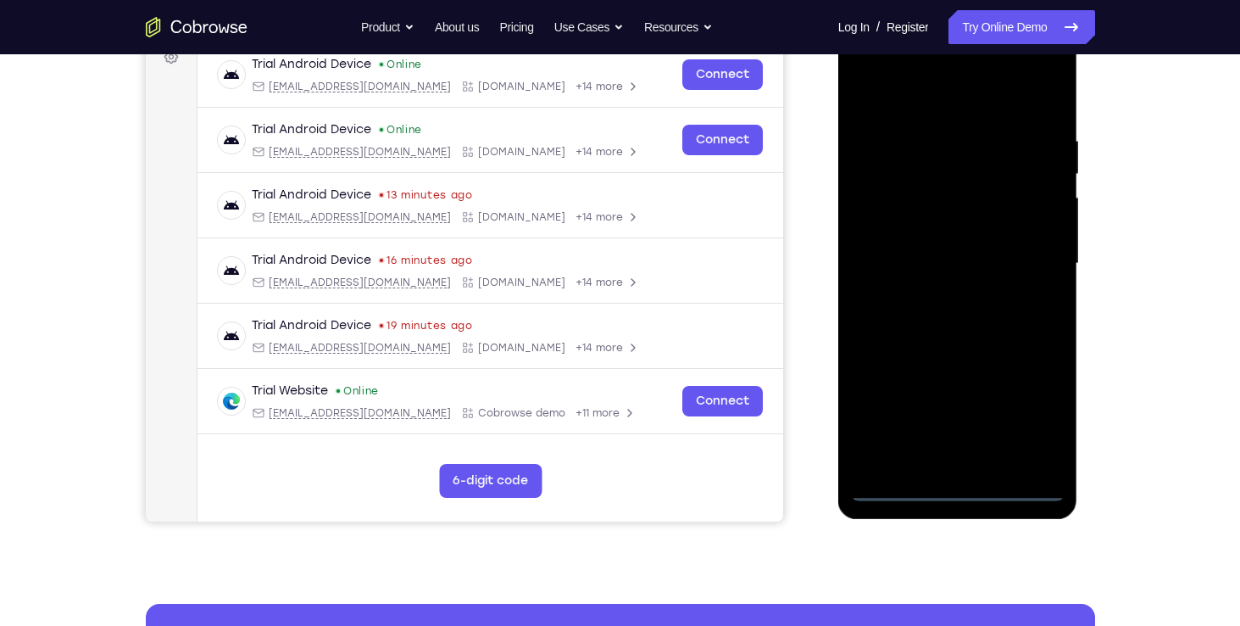
click at [901, 491] on div at bounding box center [958, 263] width 214 height 475
click at [944, 492] on div at bounding box center [958, 263] width 214 height 475
click at [1031, 418] on div at bounding box center [958, 263] width 214 height 475
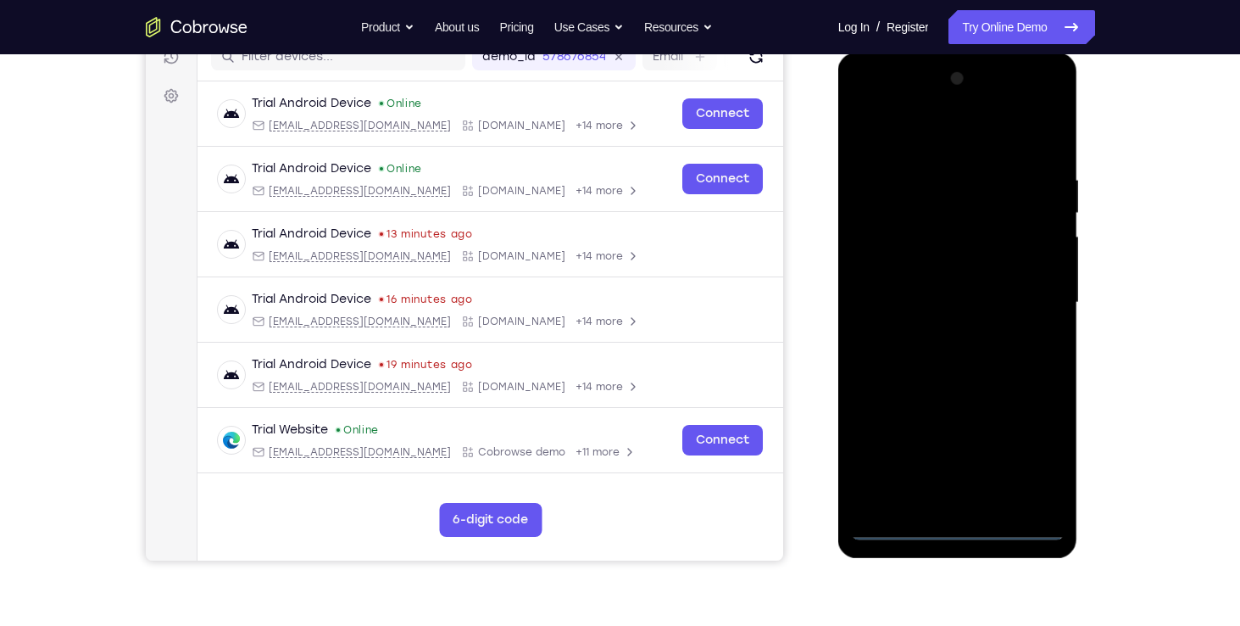
scroll to position [226, 0]
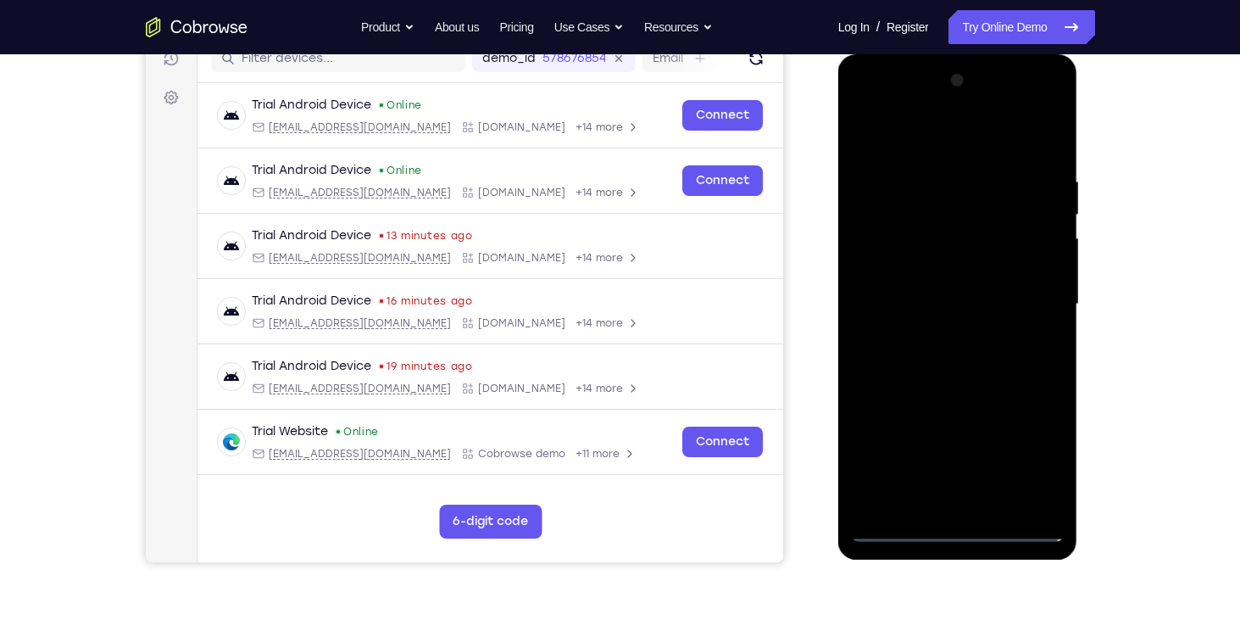
click at [867, 101] on div at bounding box center [958, 304] width 214 height 475
click at [1026, 291] on div at bounding box center [958, 304] width 214 height 475
click at [941, 338] on div at bounding box center [958, 304] width 214 height 475
click at [913, 287] on div at bounding box center [958, 304] width 214 height 475
drag, startPoint x: 913, startPoint y: 272, endPoint x: 898, endPoint y: 273, distance: 15.3
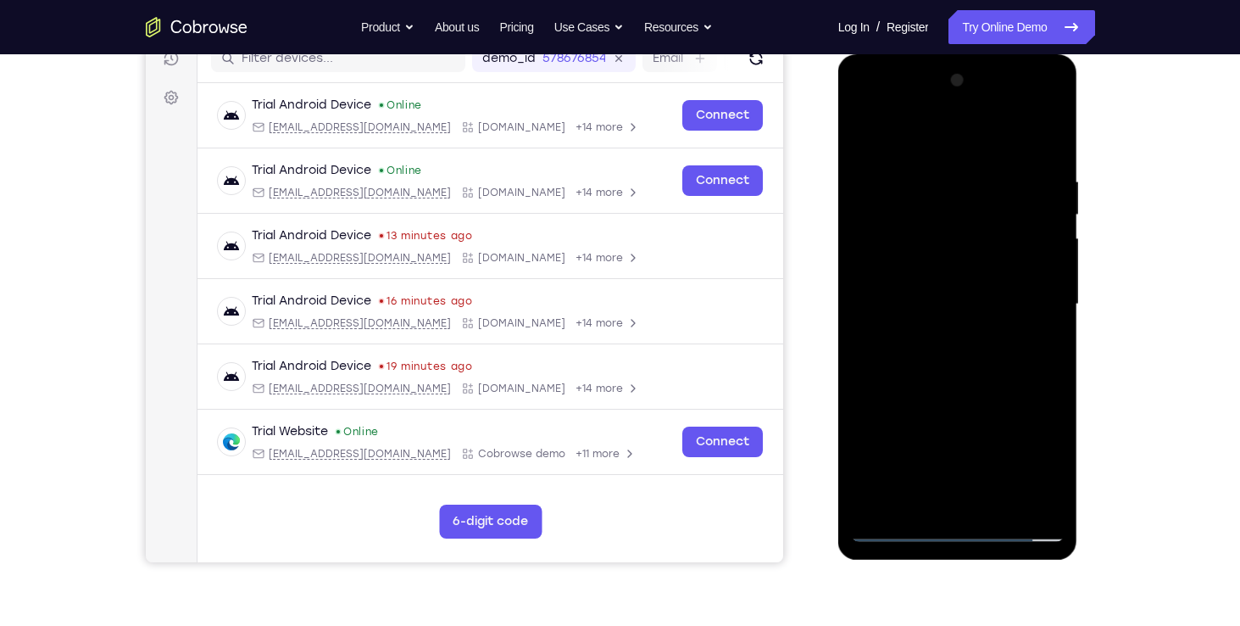
click at [898, 273] on div at bounding box center [958, 304] width 214 height 475
drag, startPoint x: 951, startPoint y: 302, endPoint x: 921, endPoint y: 365, distance: 69.8
click at [921, 365] on div at bounding box center [958, 304] width 214 height 475
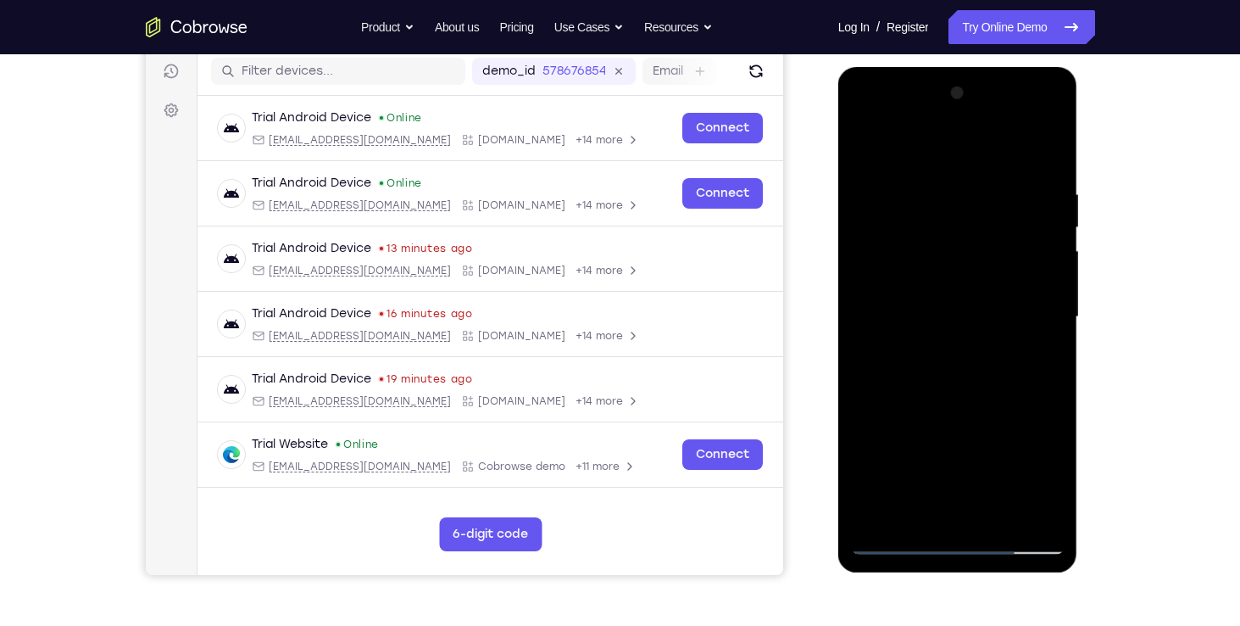
scroll to position [213, 0]
click at [1036, 149] on div at bounding box center [958, 318] width 214 height 475
click at [921, 327] on div at bounding box center [958, 318] width 214 height 475
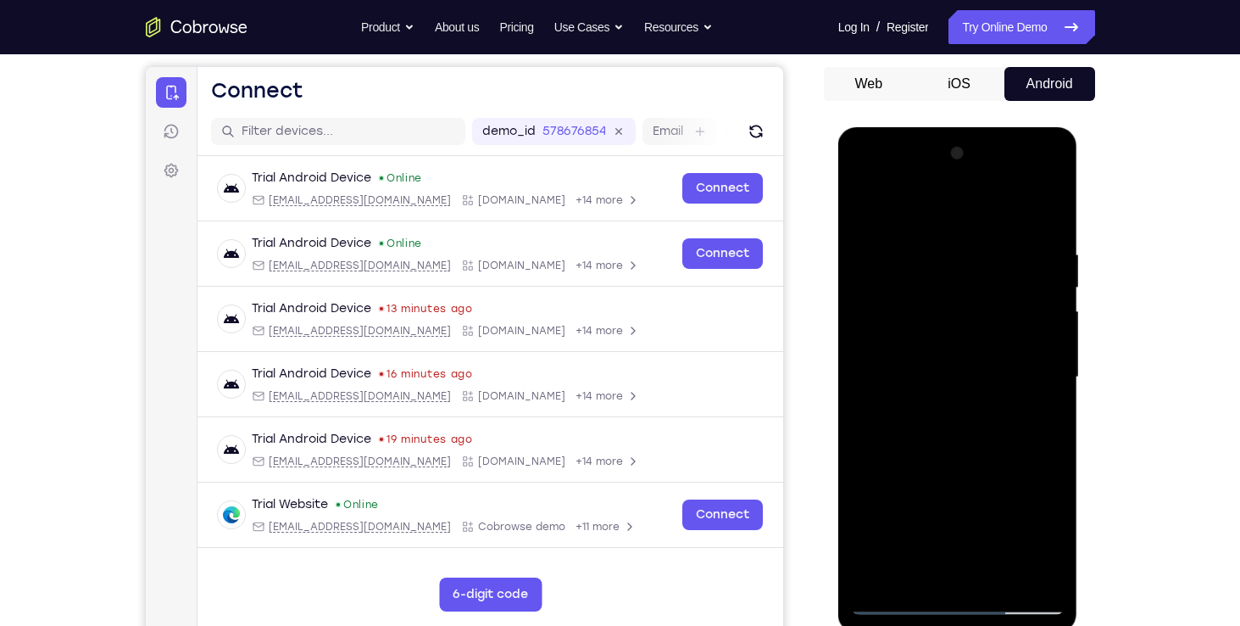
scroll to position [236, 0]
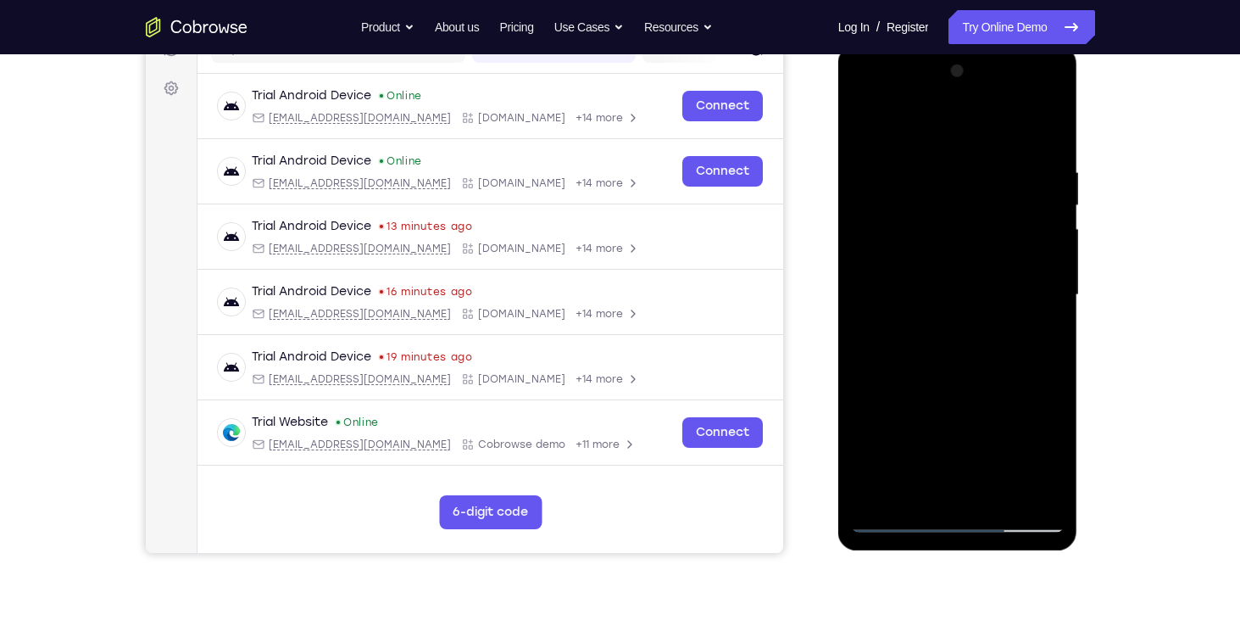
click at [932, 455] on div at bounding box center [958, 295] width 214 height 475
click at [934, 496] on div at bounding box center [958, 295] width 214 height 475
click at [969, 429] on div at bounding box center [958, 295] width 214 height 475
click at [983, 452] on div at bounding box center [958, 295] width 214 height 475
click at [899, 400] on div at bounding box center [958, 295] width 214 height 475
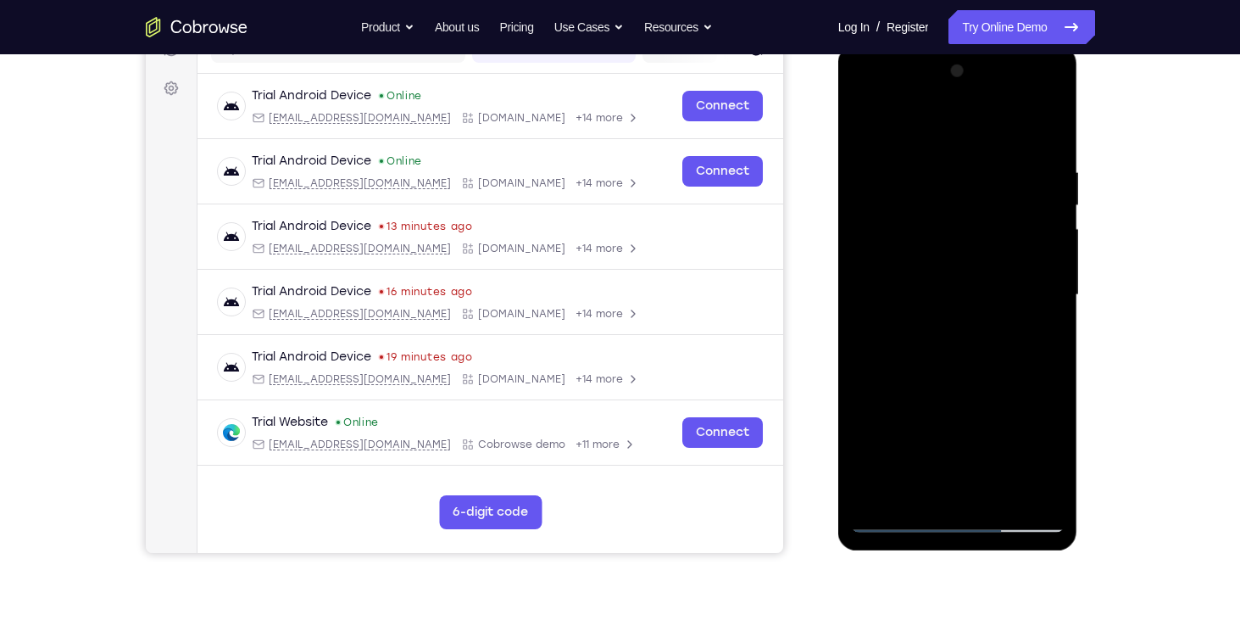
click at [899, 400] on div at bounding box center [958, 295] width 214 height 475
click at [1045, 492] on div at bounding box center [958, 295] width 214 height 475
click at [1034, 491] on div at bounding box center [958, 295] width 214 height 475
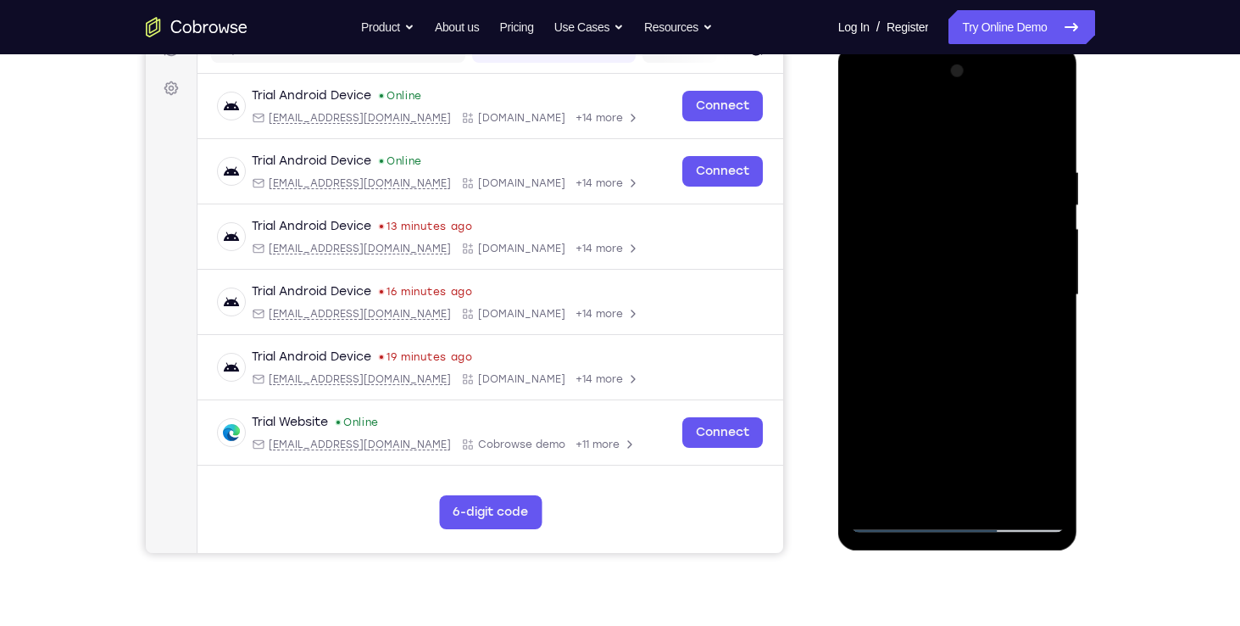
click at [1005, 337] on div at bounding box center [958, 295] width 214 height 475
click at [962, 377] on div at bounding box center [958, 295] width 214 height 475
click at [961, 342] on div at bounding box center [958, 295] width 214 height 475
click at [932, 383] on div at bounding box center [958, 295] width 214 height 475
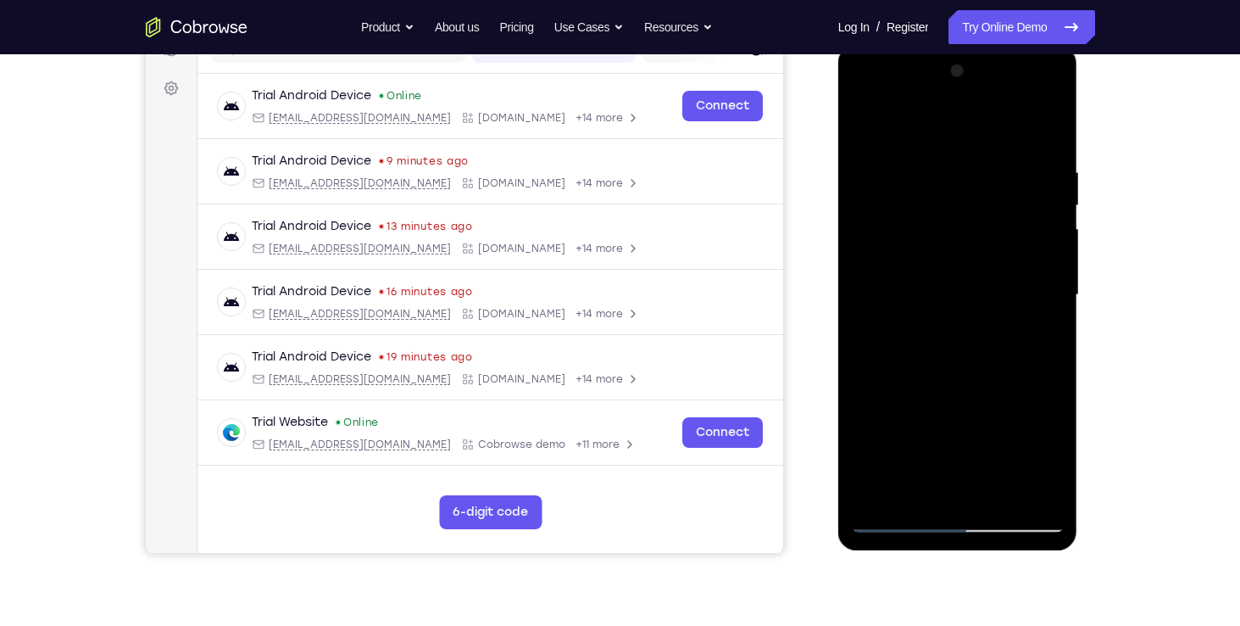
click at [932, 383] on div at bounding box center [958, 295] width 214 height 475
click at [949, 346] on div at bounding box center [958, 295] width 214 height 475
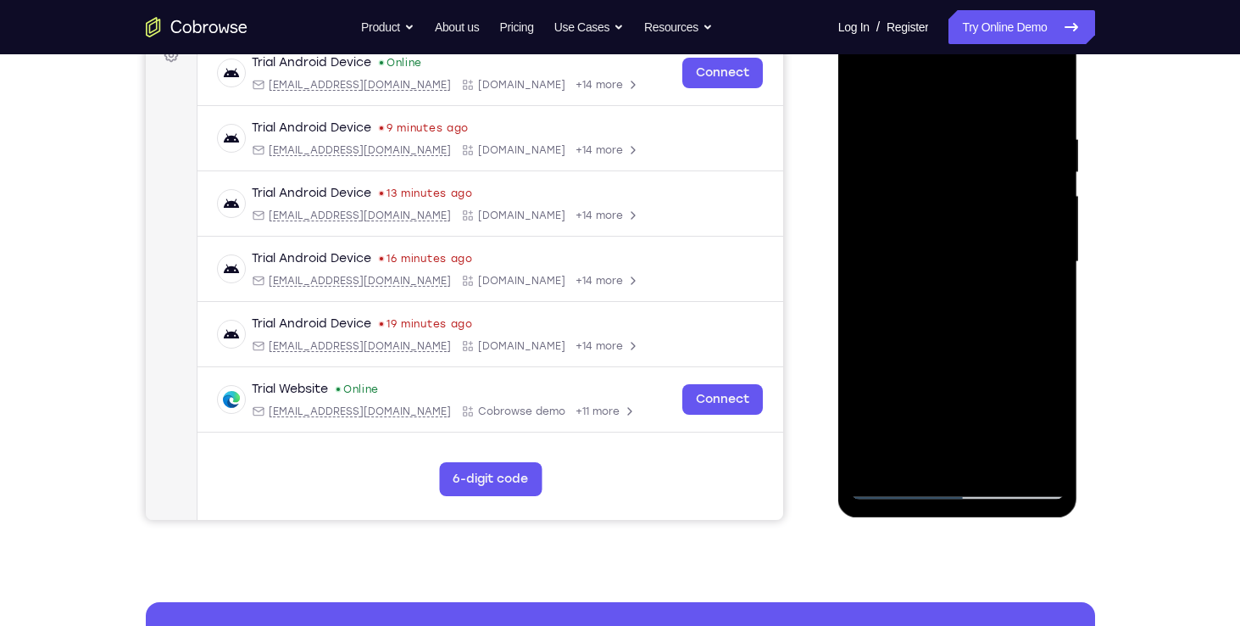
scroll to position [270, 0]
click at [958, 378] on div at bounding box center [958, 261] width 214 height 475
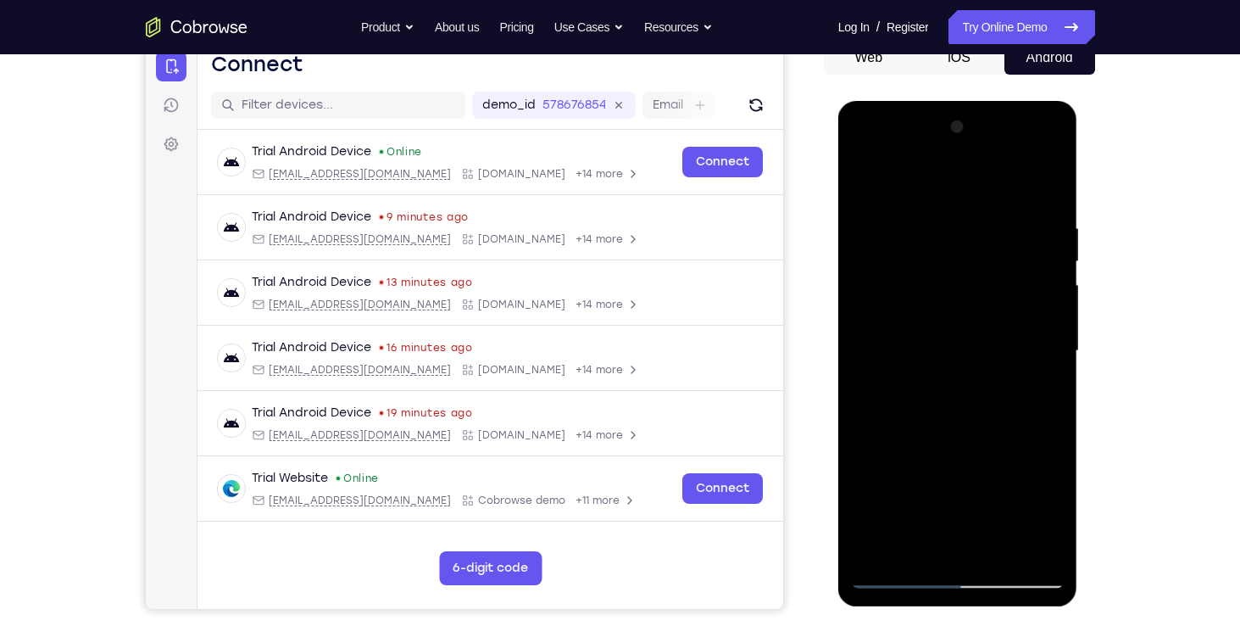
scroll to position [180, 0]
click at [1043, 291] on div at bounding box center [958, 351] width 214 height 475
